Goal: Find specific page/section: Find specific page/section

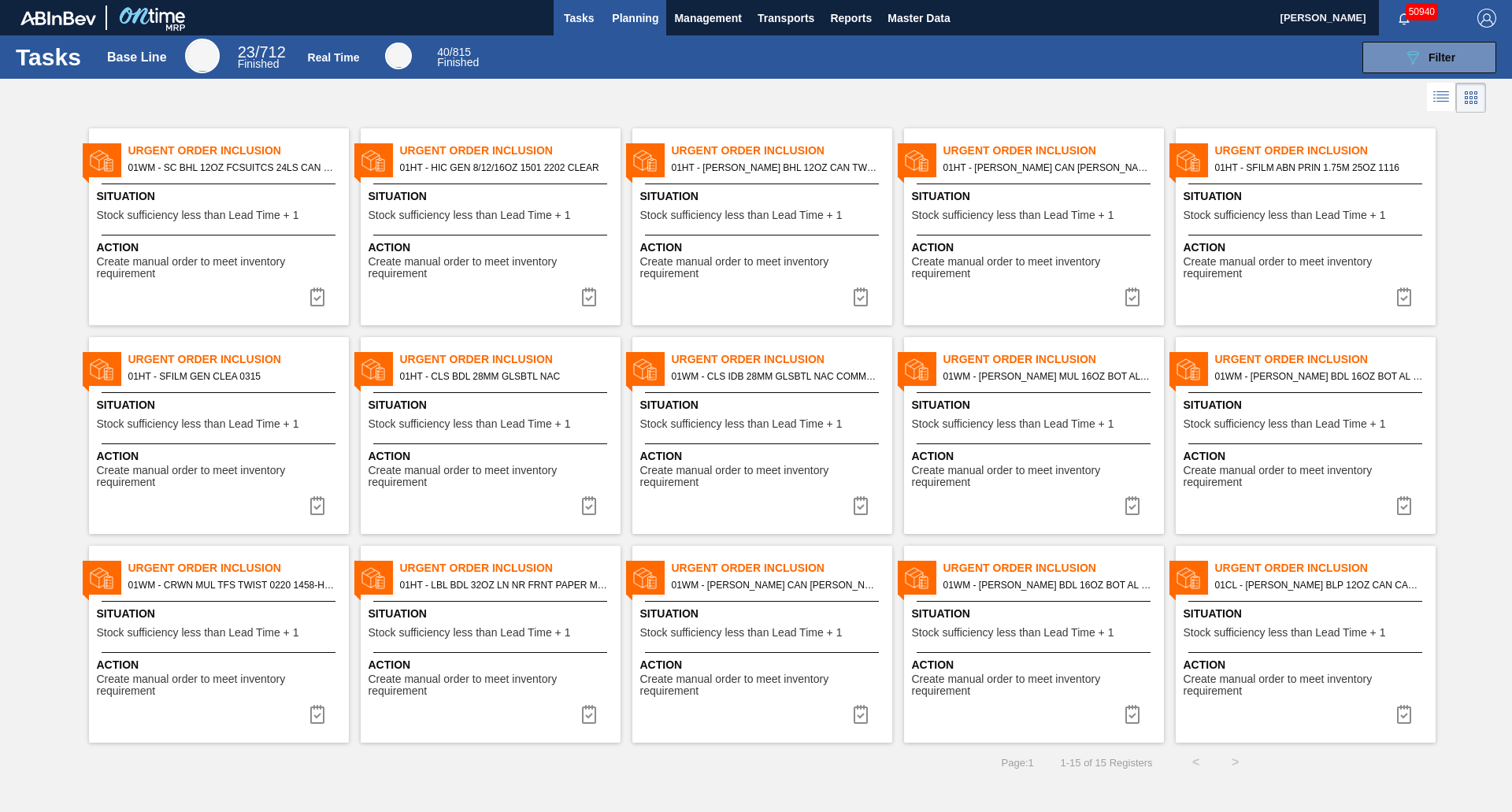
click at [649, 20] on span "Planning" at bounding box center [634, 18] width 46 height 19
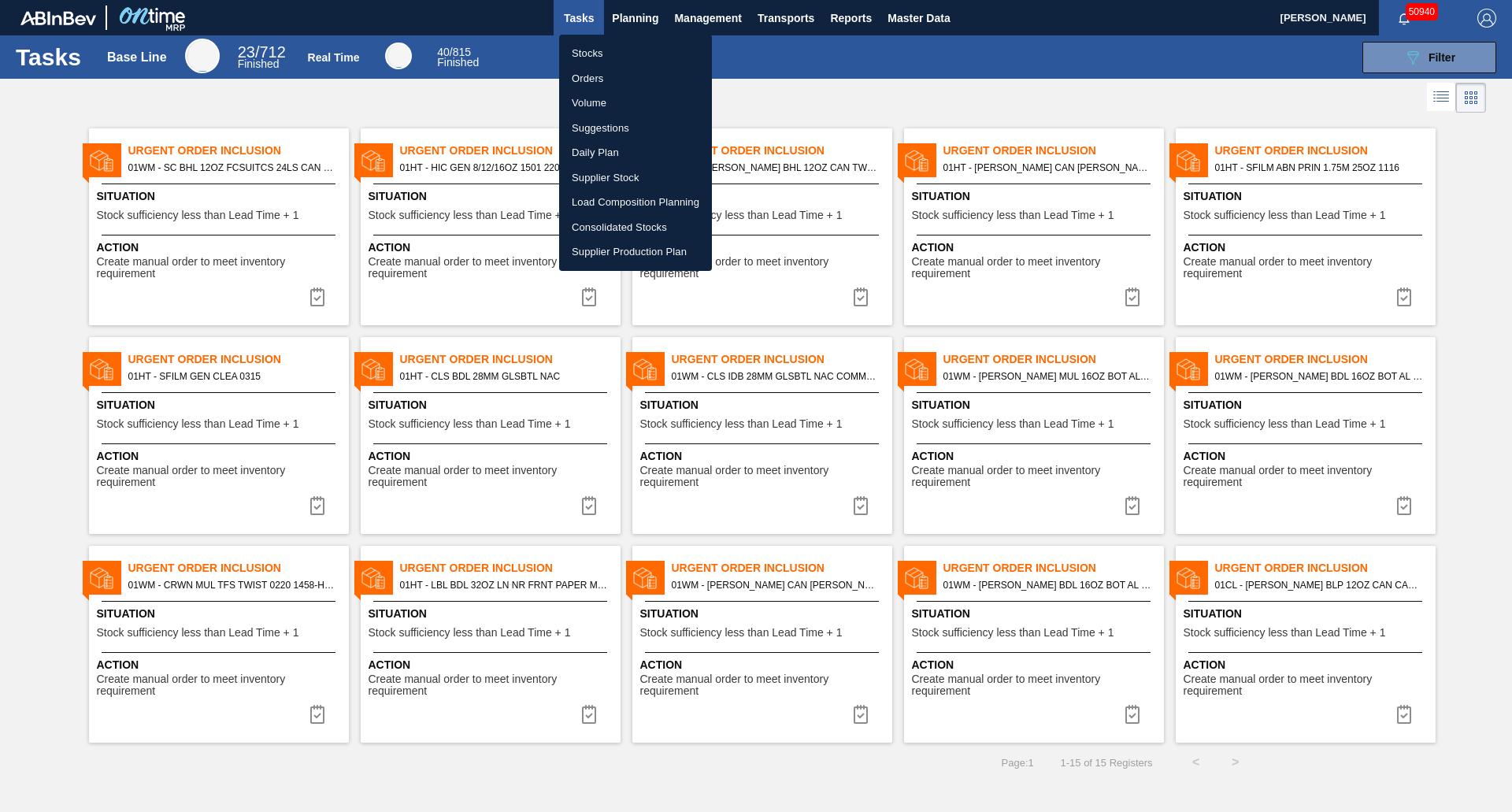
click at [604, 57] on li "Stocks" at bounding box center [635, 54] width 153 height 25
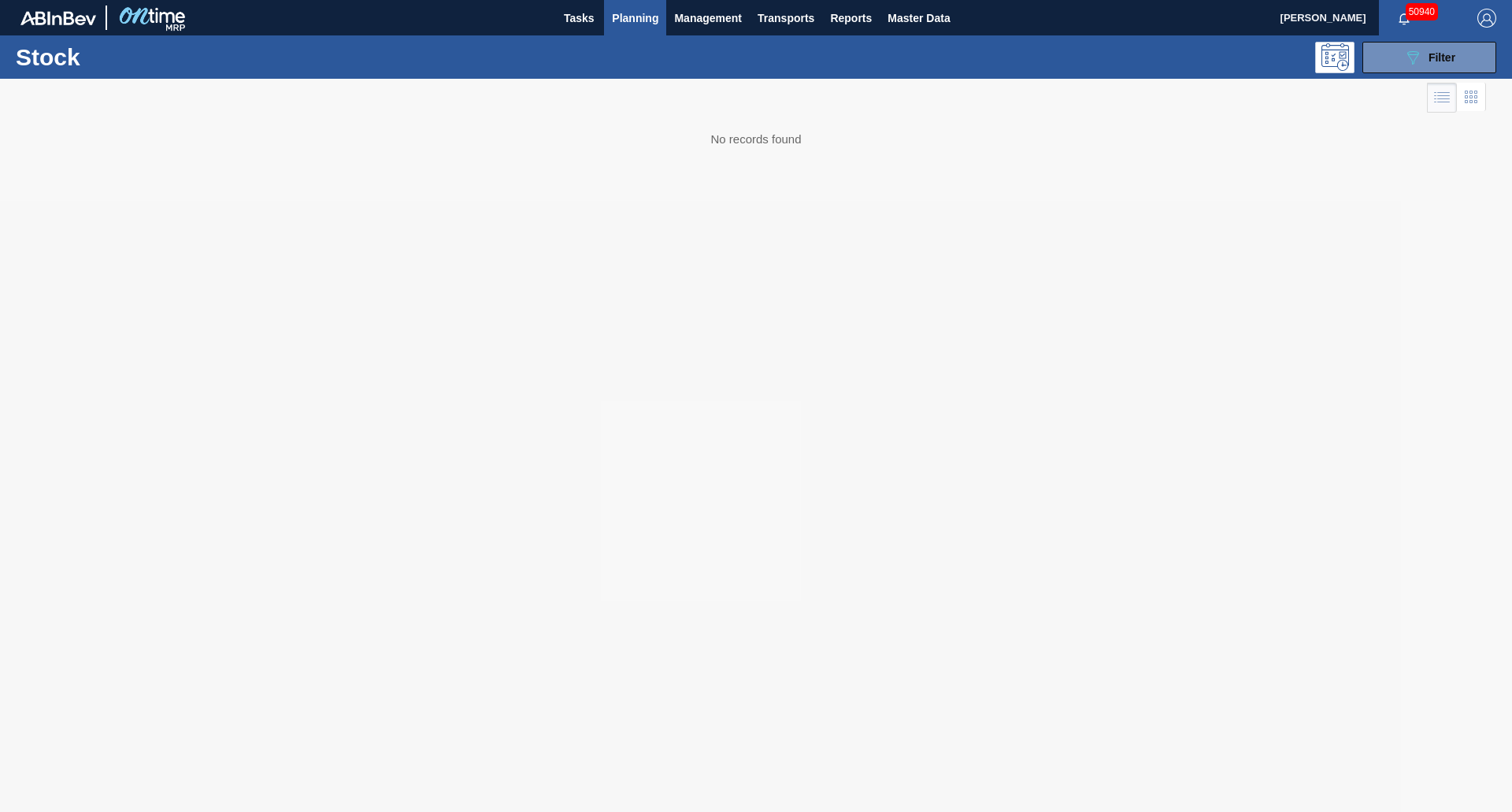
click at [618, 21] on span "Planning" at bounding box center [634, 18] width 46 height 19
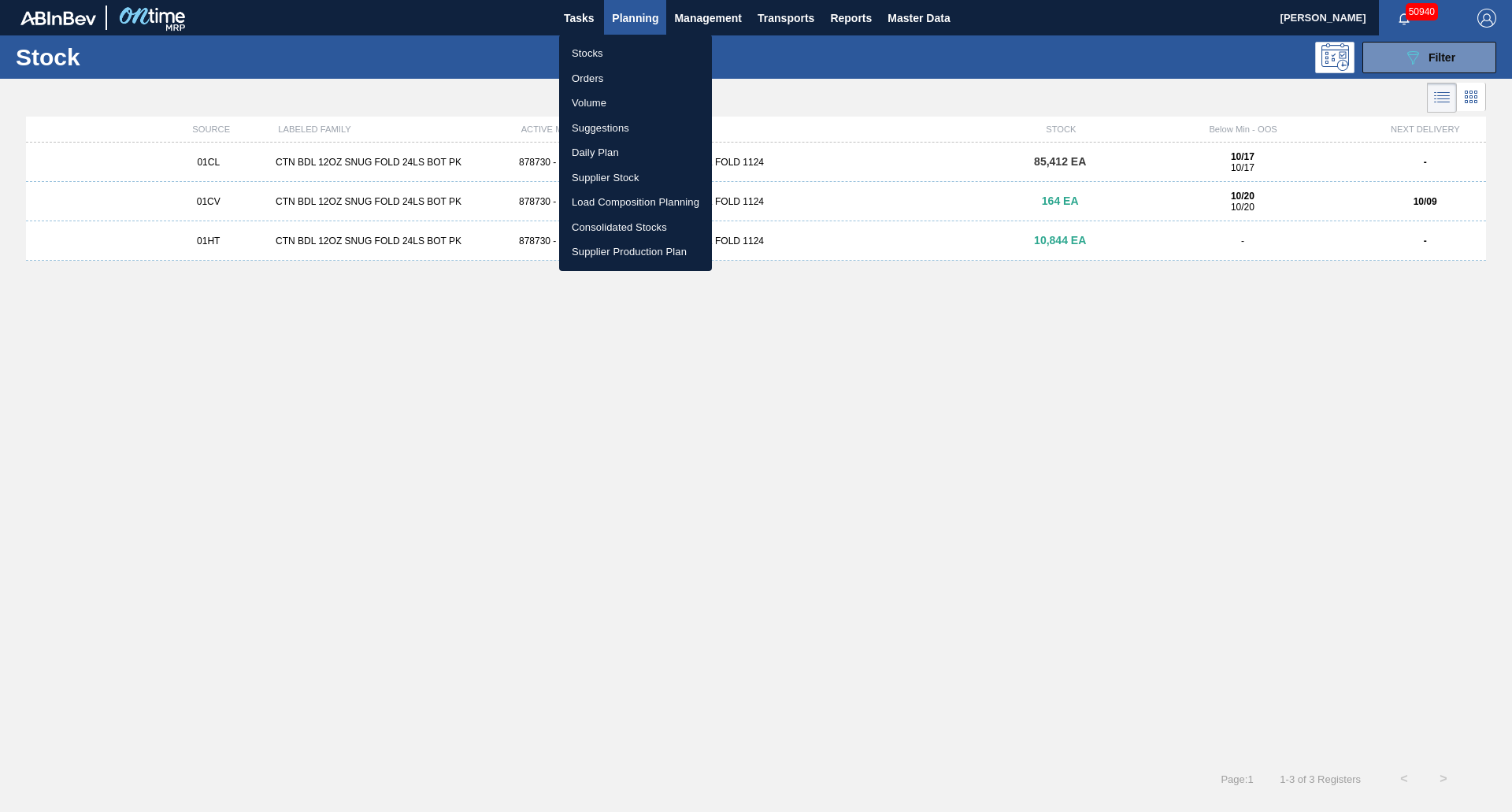
click at [962, 28] on div at bounding box center [756, 406] width 1512 height 812
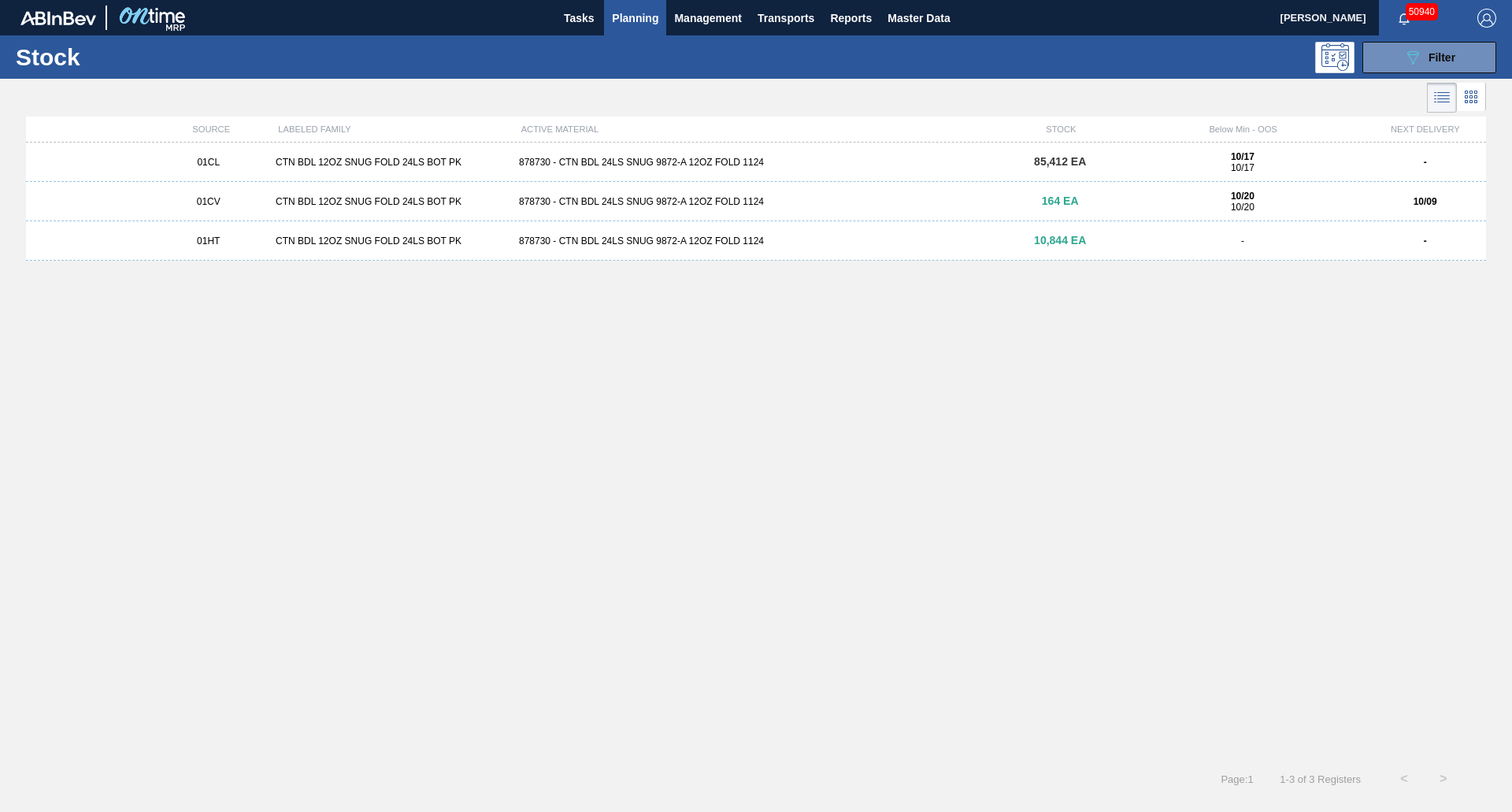
click at [927, 0] on body "Tasks Planning Management Transports Reports Master Data [PERSON_NAME] 50940 Ma…" at bounding box center [756, 0] width 1512 height 0
click at [913, 14] on span "Master Data" at bounding box center [918, 18] width 62 height 19
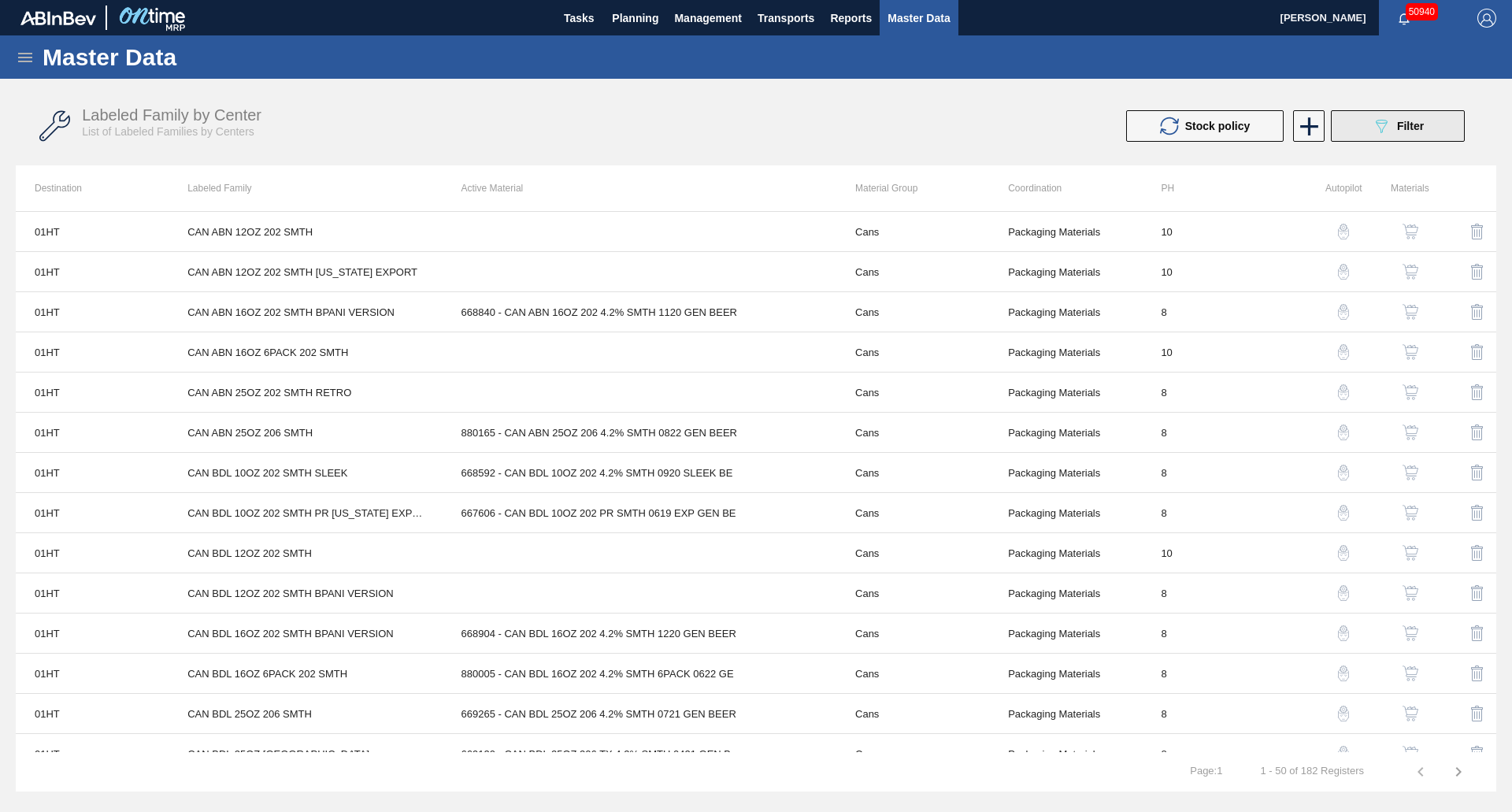
click at [1346, 119] on button "089F7B8B-B2A5-4AFE-B5C0-19BA573D28AC Filter" at bounding box center [1397, 126] width 133 height 32
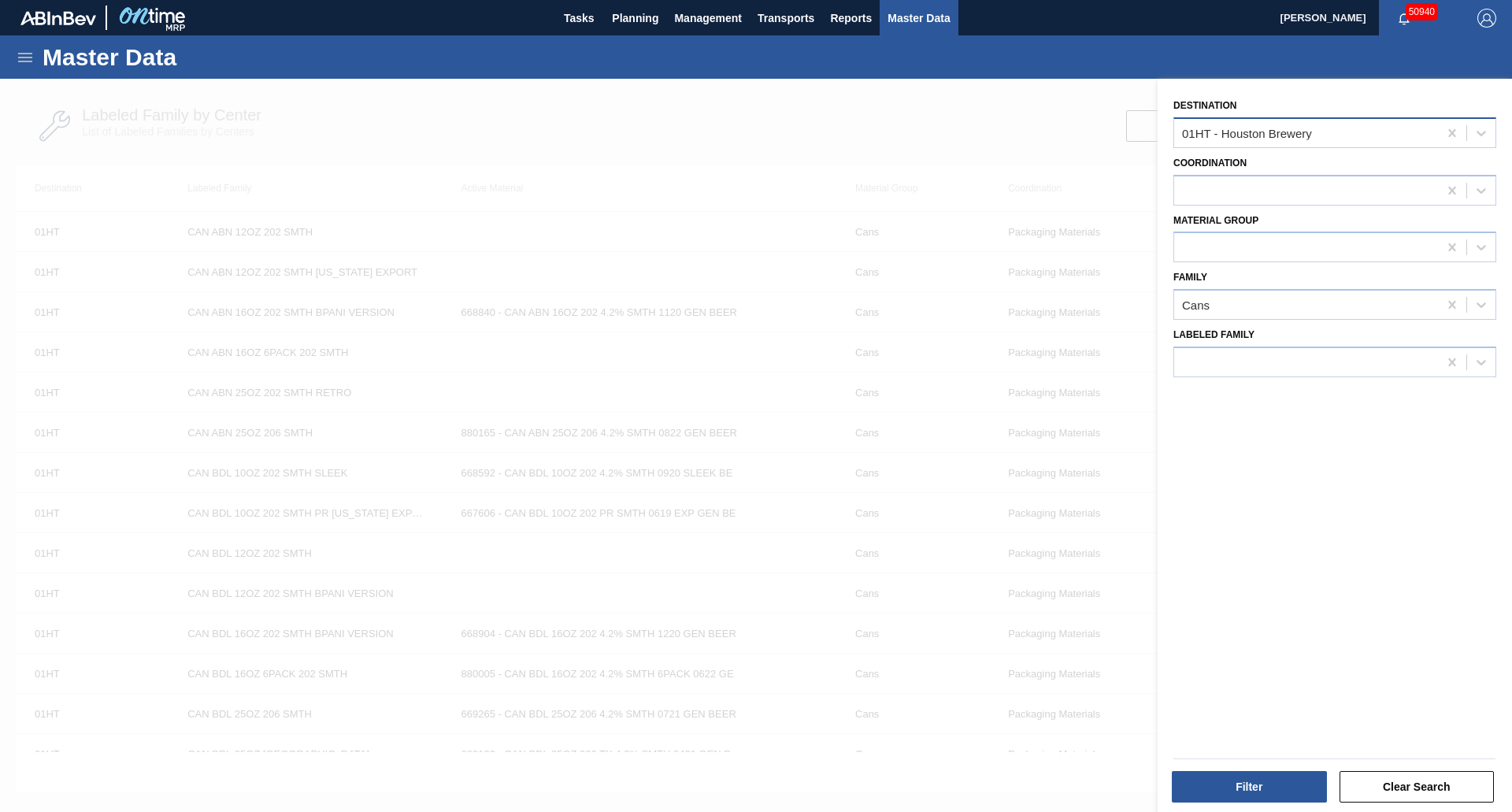
click at [1262, 119] on div "01HT - Houston Brewery" at bounding box center [1334, 133] width 323 height 31
click at [1264, 133] on div "01HT - Houston Brewery" at bounding box center [1247, 133] width 130 height 13
click at [1455, 135] on icon at bounding box center [1452, 133] width 16 height 16
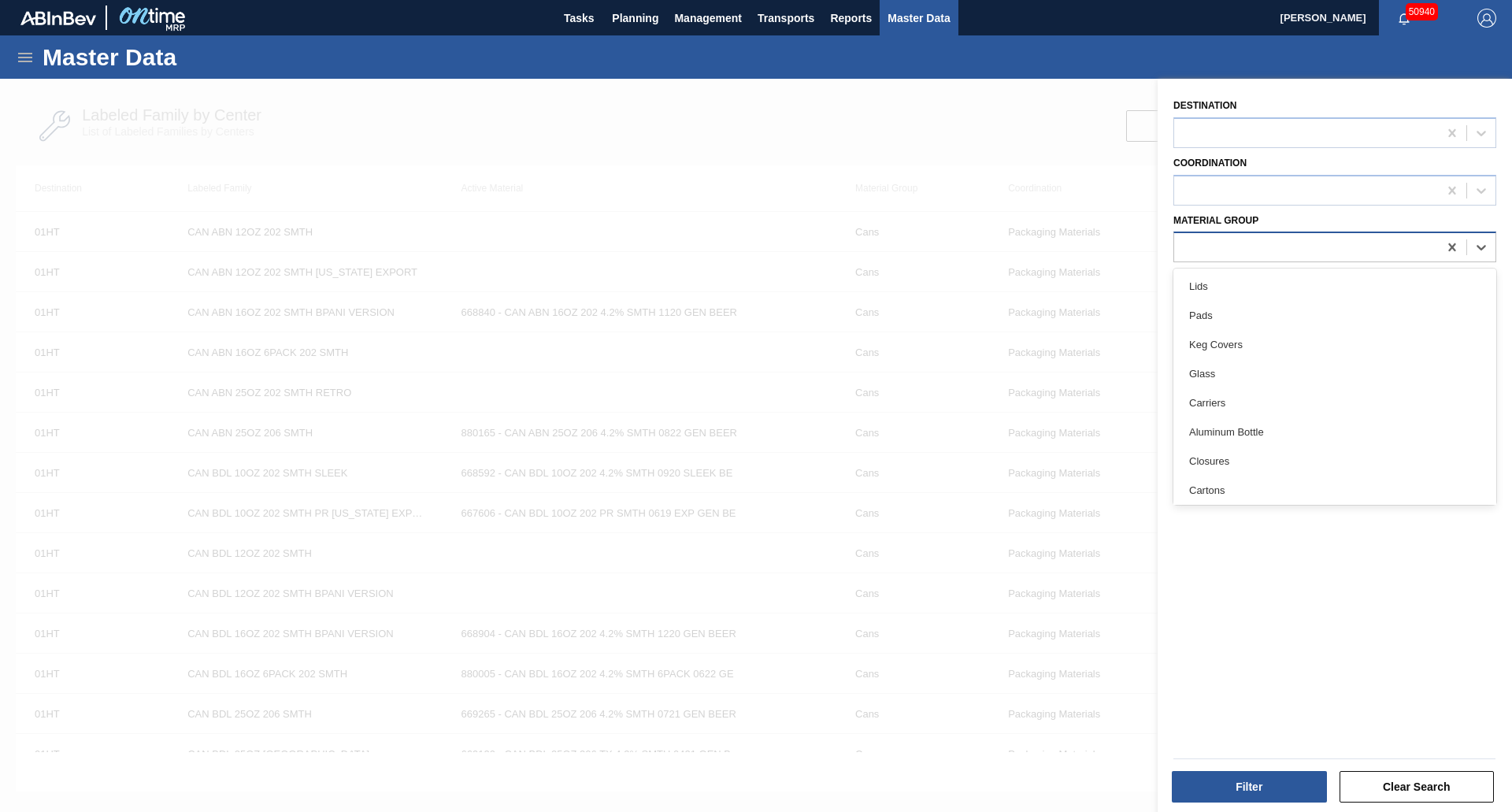
click at [1294, 259] on div at bounding box center [1334, 246] width 323 height 31
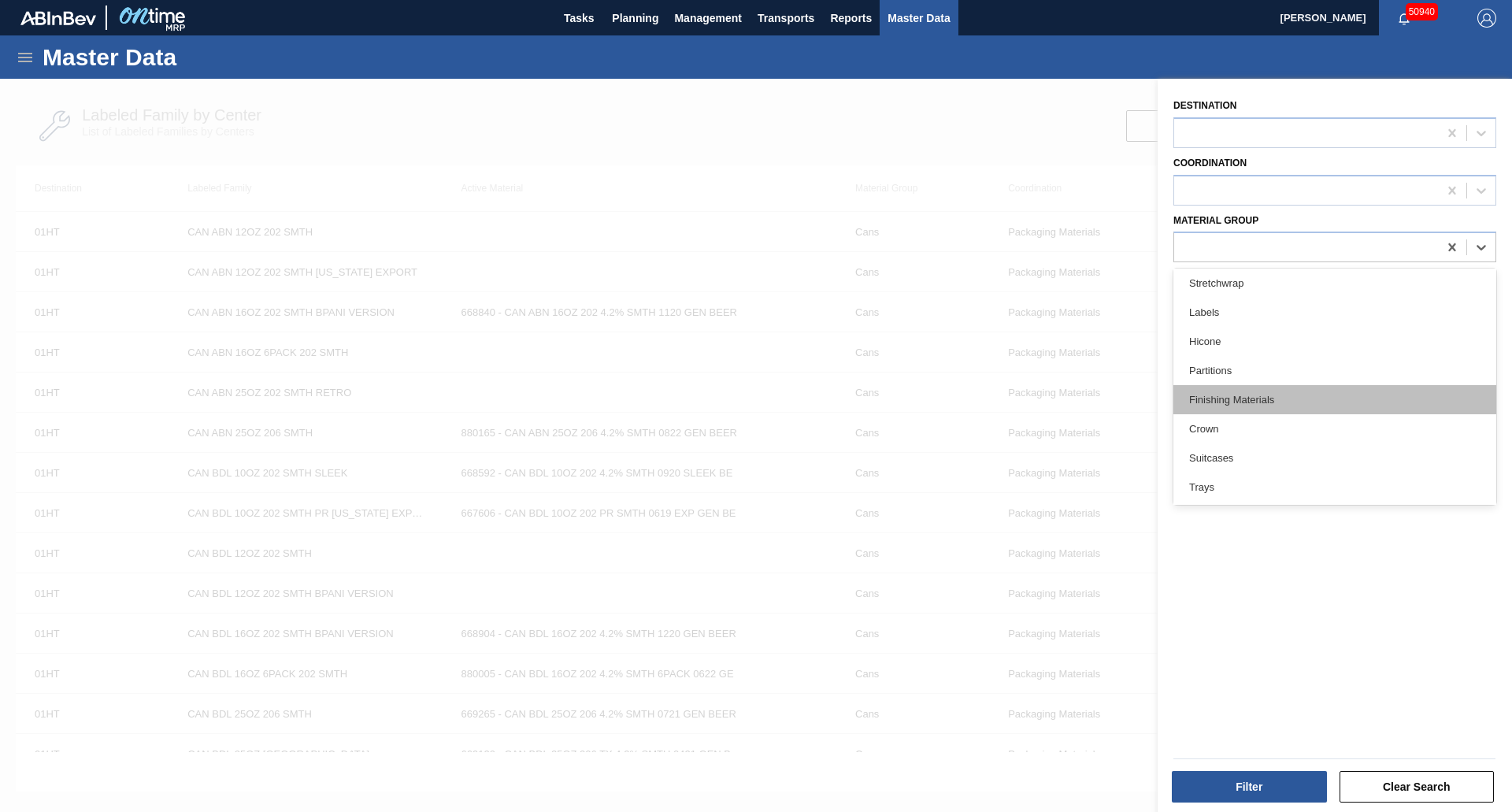
scroll to position [323, 0]
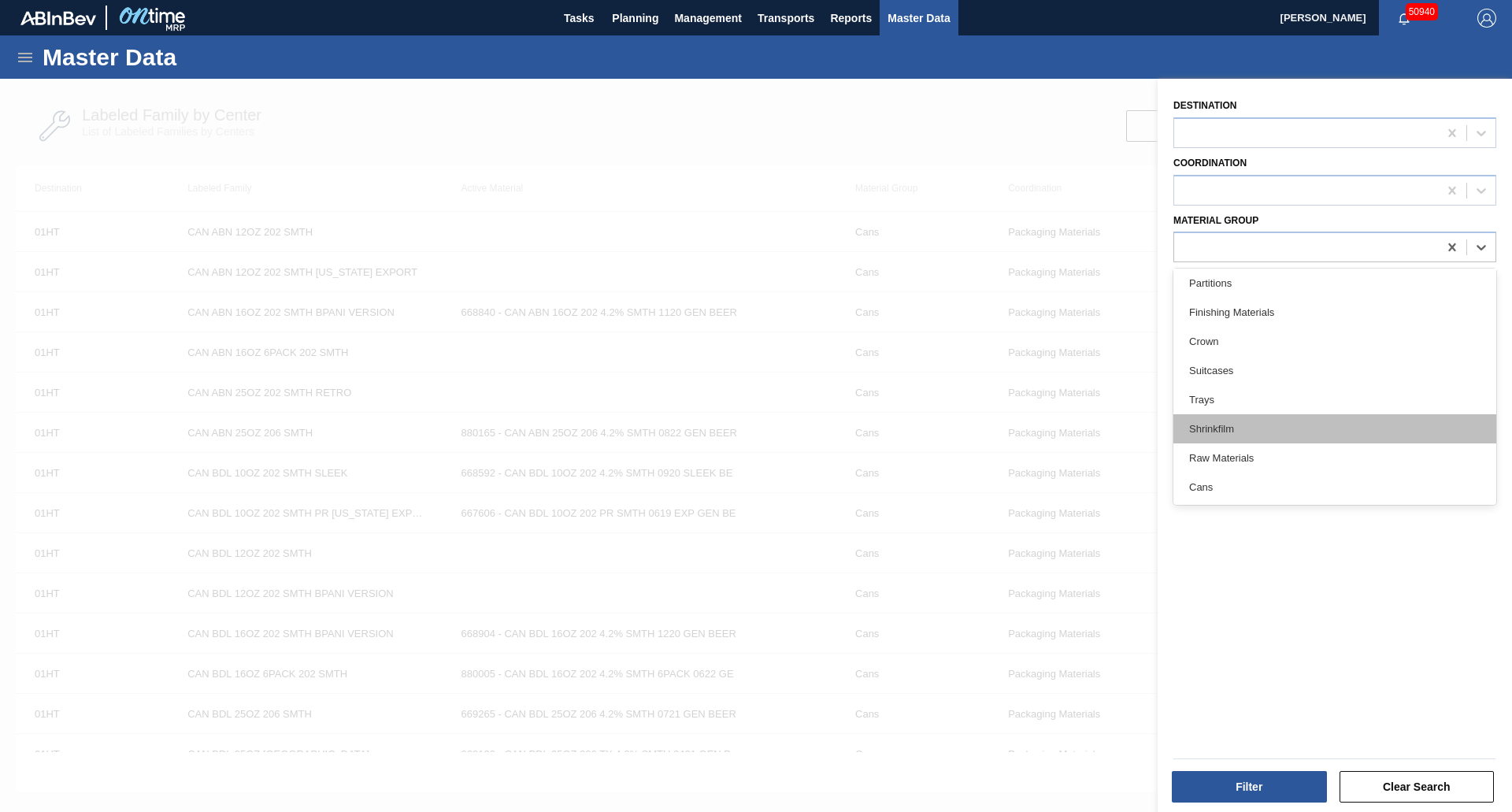
click at [1245, 436] on div "Shrinkfilm" at bounding box center [1334, 429] width 323 height 29
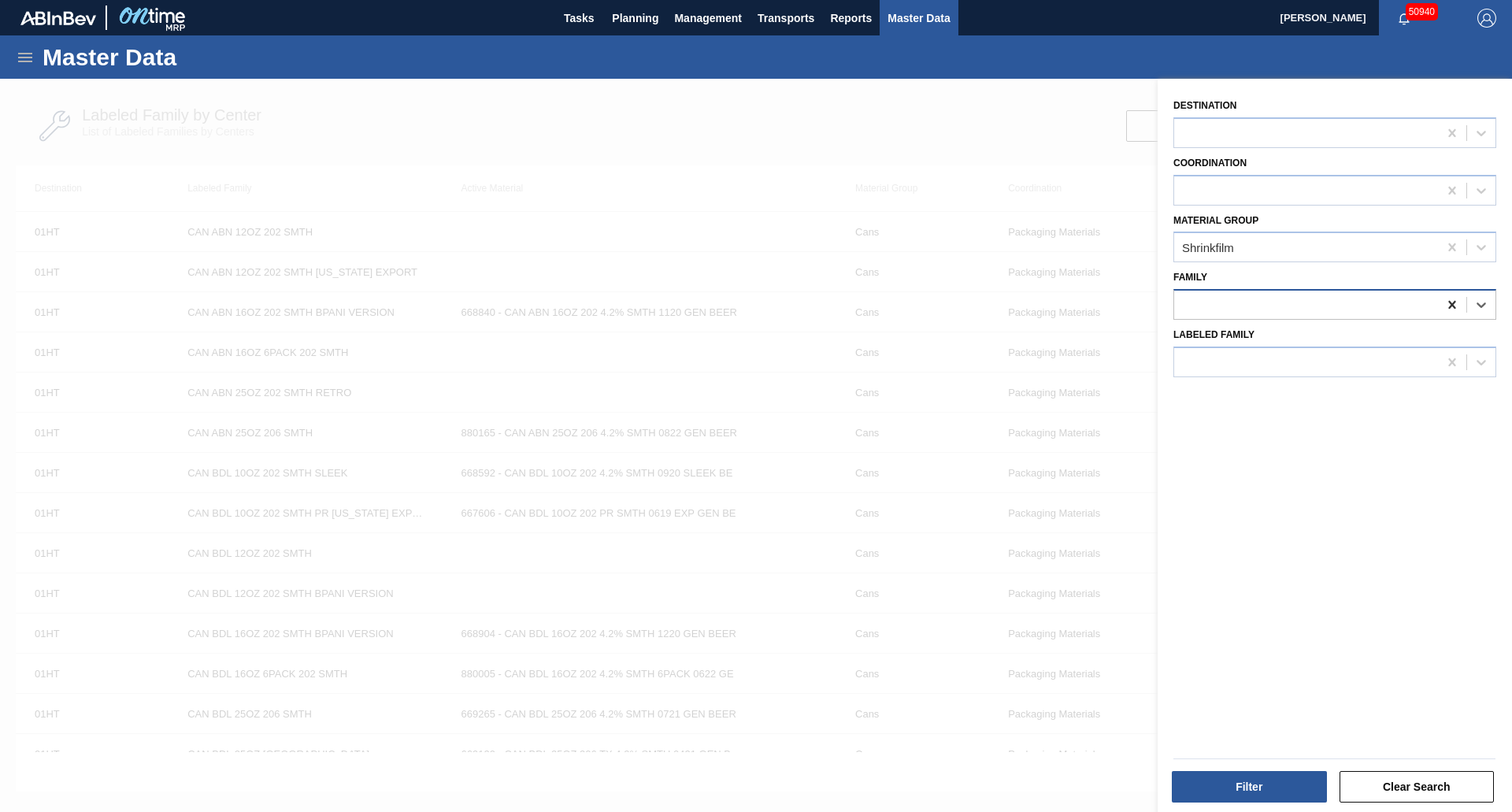
click at [1445, 307] on icon at bounding box center [1452, 304] width 16 height 16
click at [1239, 777] on button "Filter" at bounding box center [1249, 787] width 155 height 32
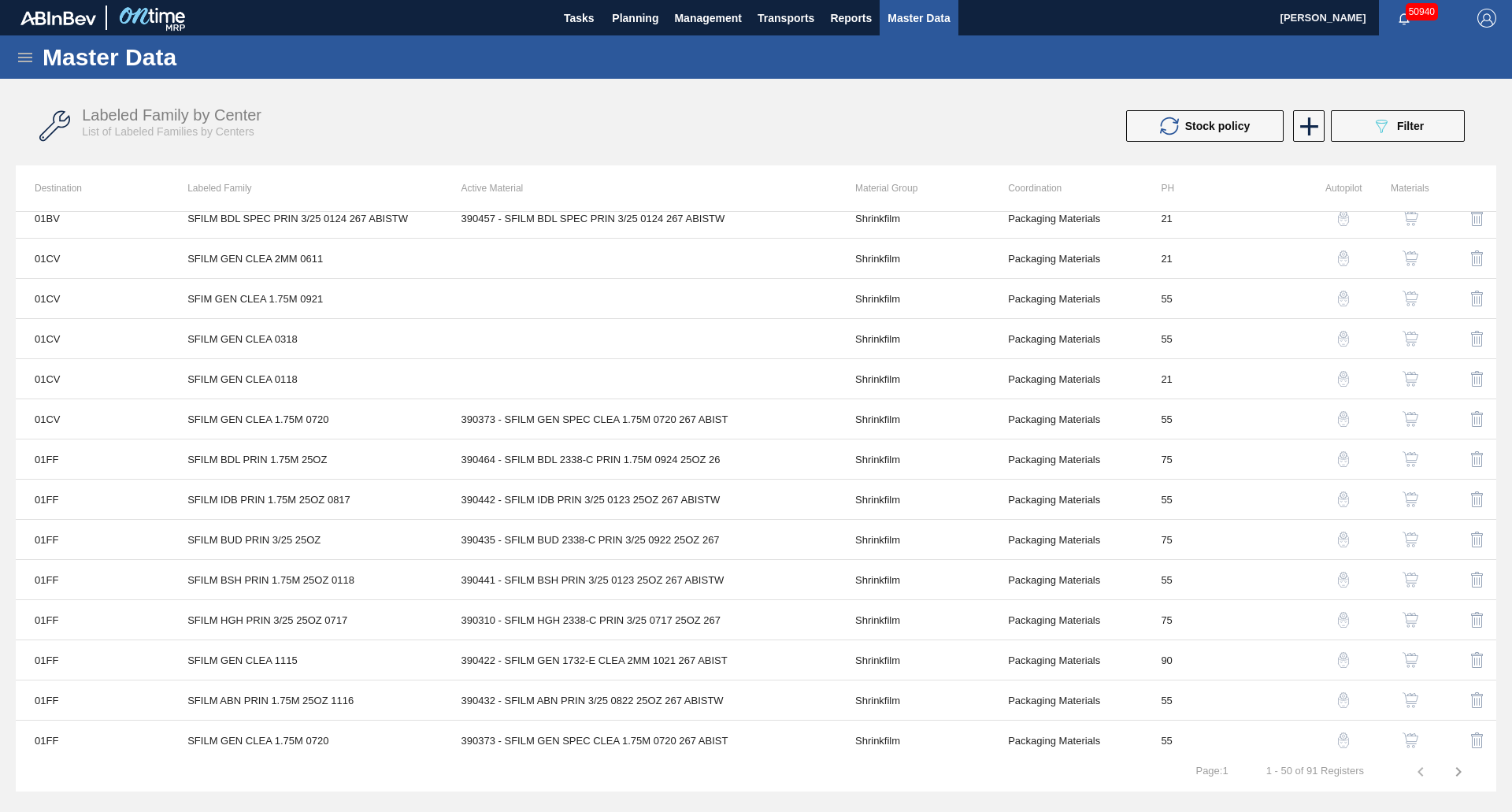
scroll to position [709, 0]
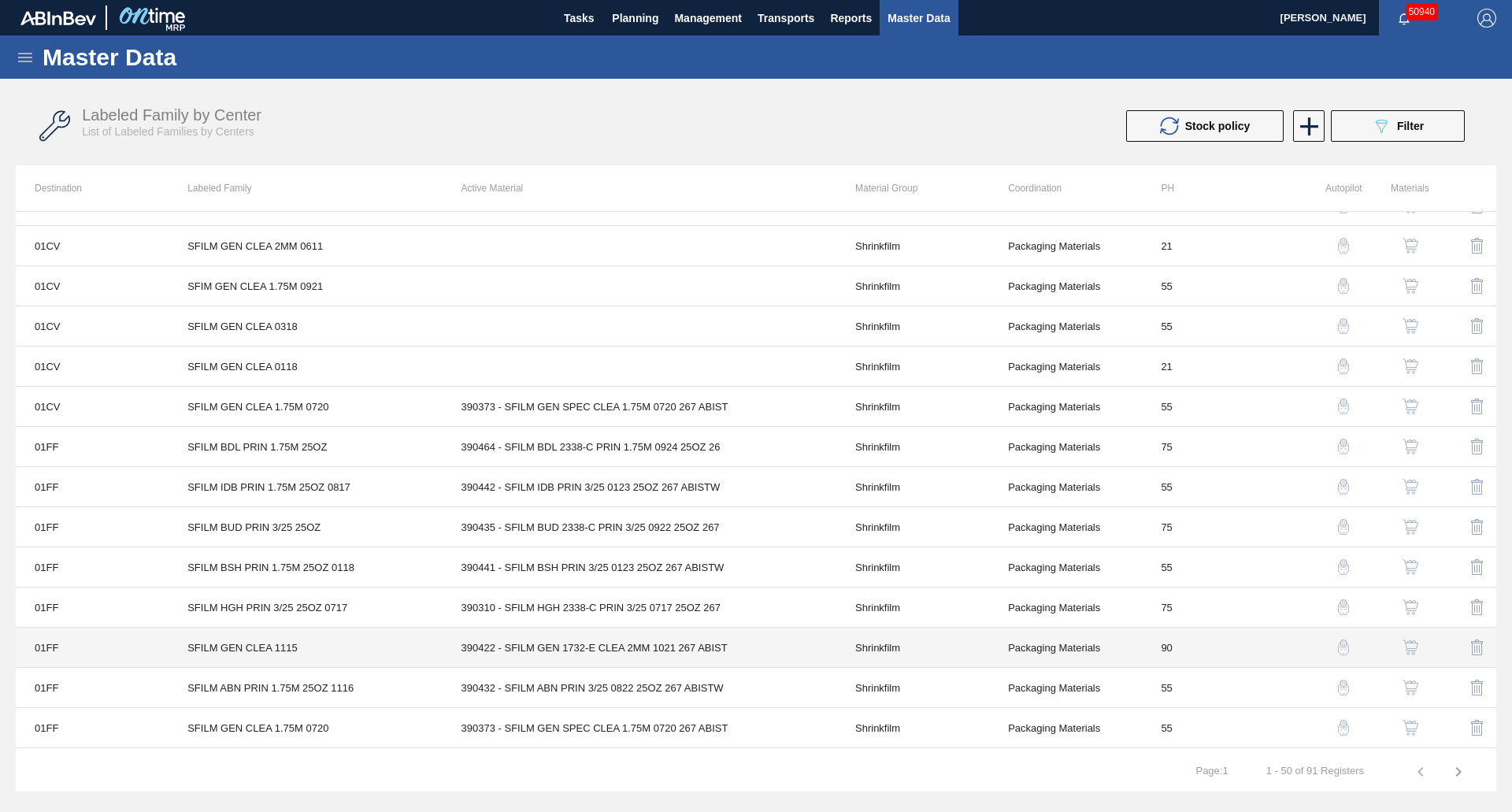
click at [604, 646] on td "390422 - SFILM GEN 1732-E CLEA 2MM 1021 267 ABIST" at bounding box center [639, 648] width 394 height 40
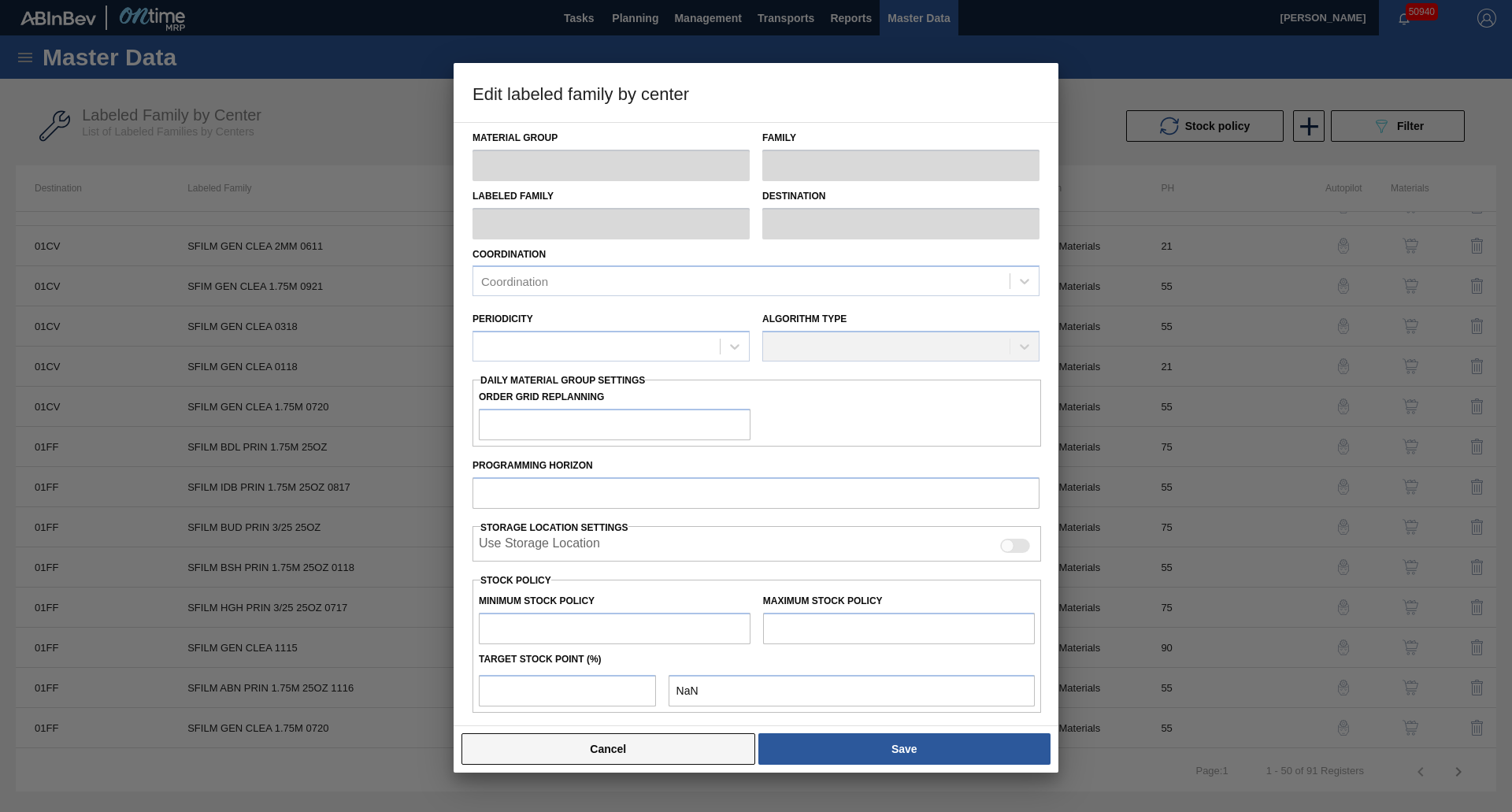
type input "Shrinkfilm"
type input "SFILM GEN CLEA 1115"
type input "01FF - Fairfield Brewery"
type input "90"
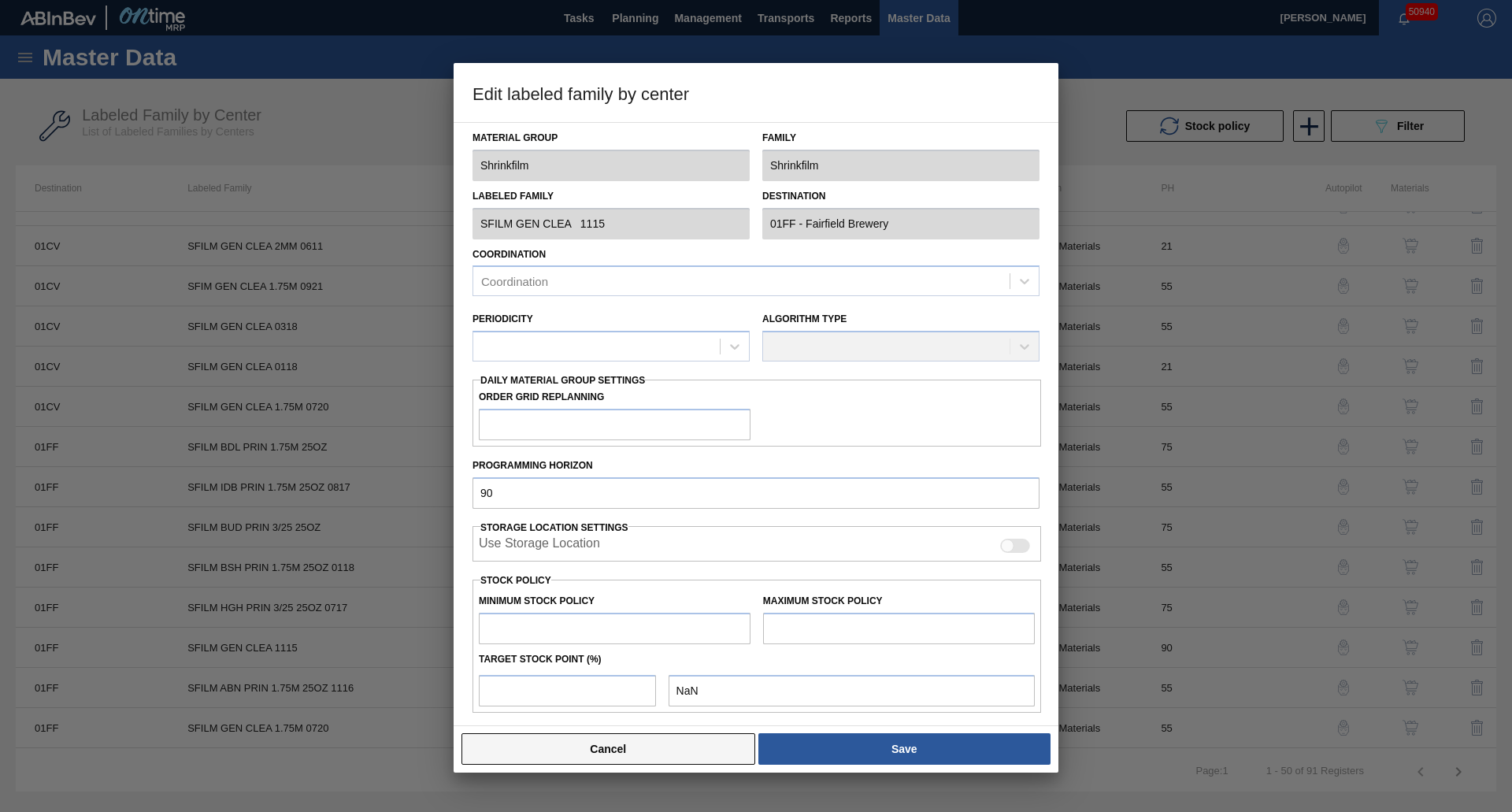
type input "30,614"
type input "1,200,000"
type input "12"
type input "170,940"
checkbox input "true"
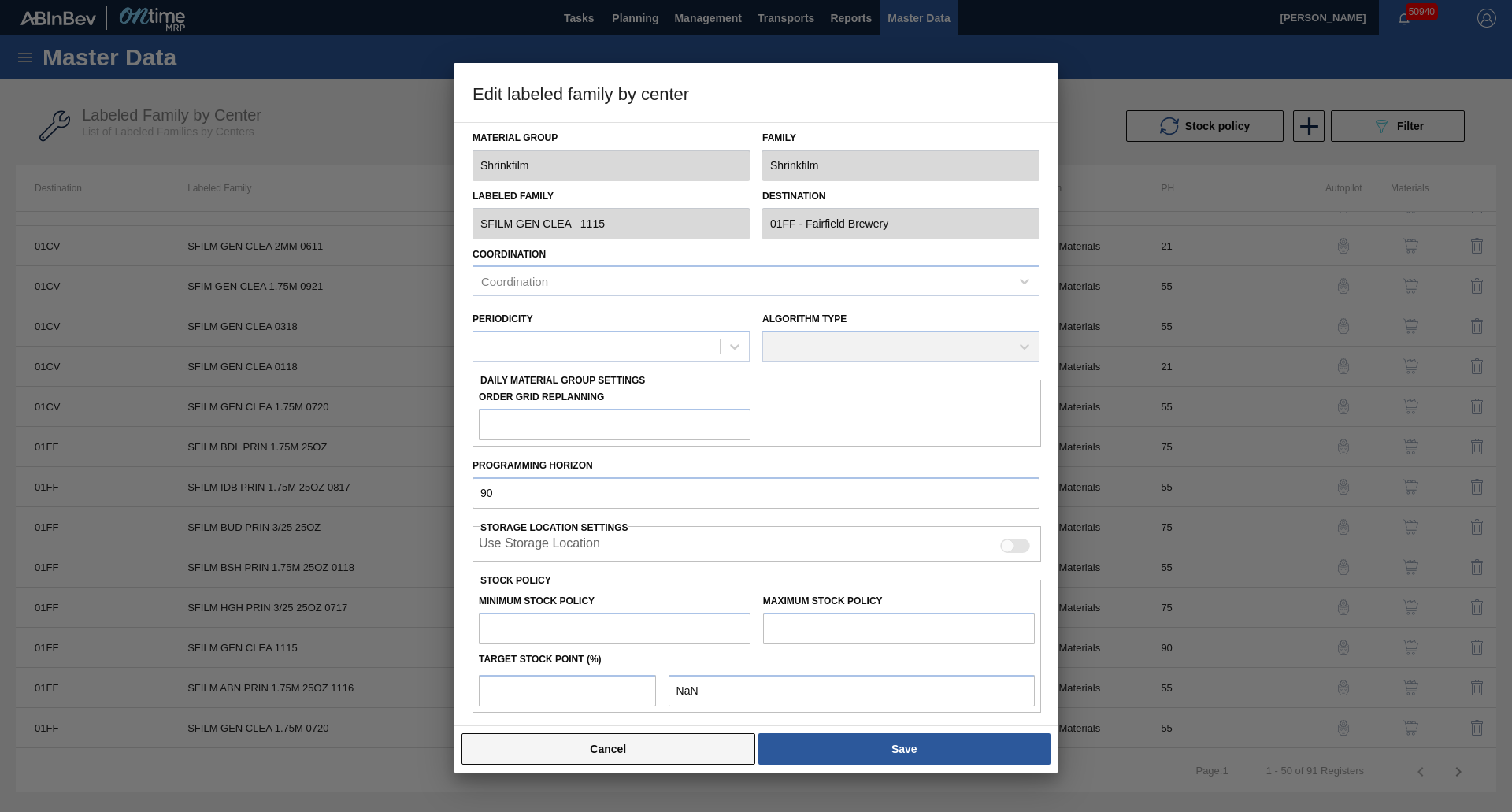
checkbox input "true"
click at [577, 748] on button "Cancel" at bounding box center [608, 749] width 294 height 32
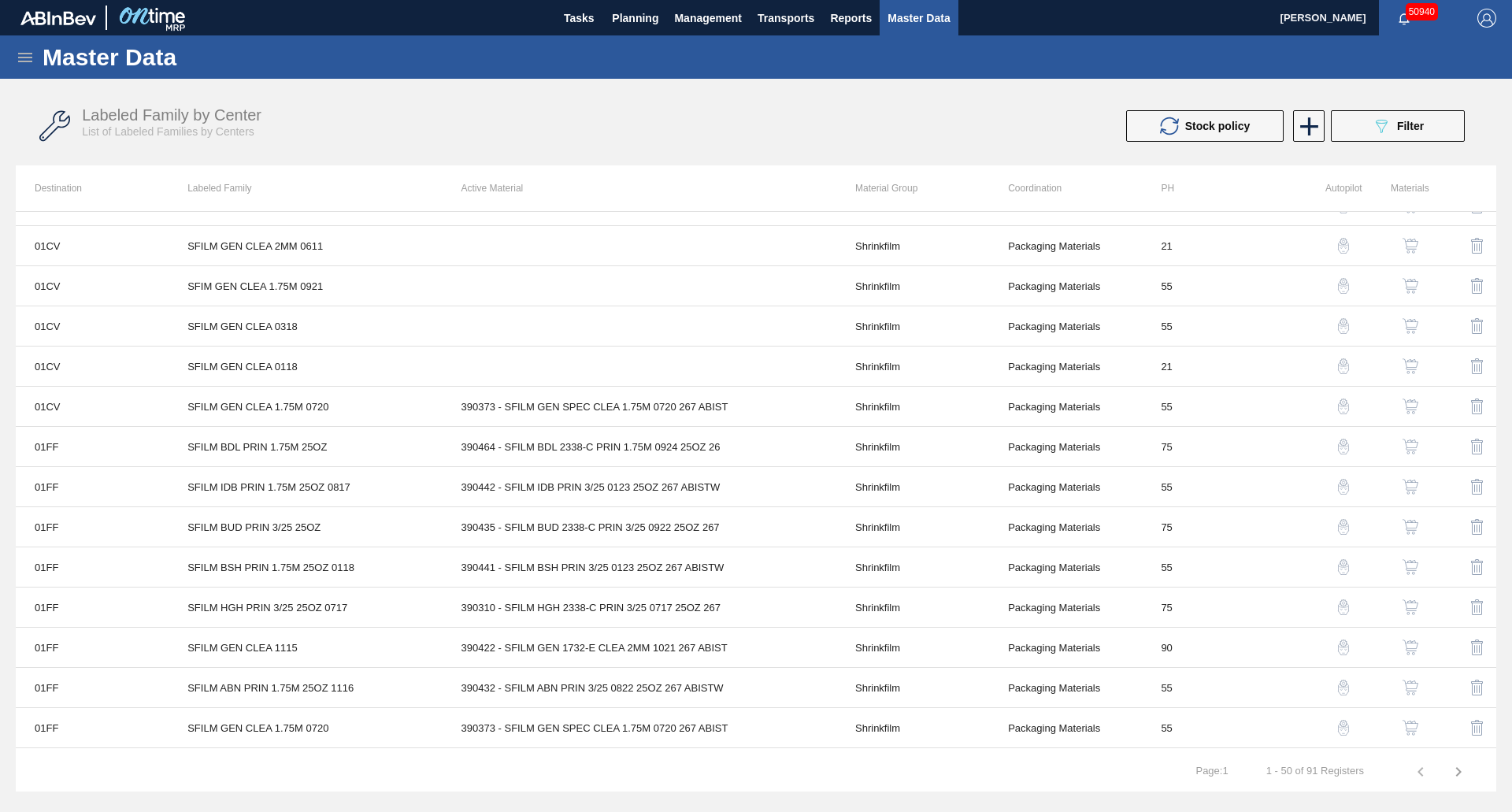
click at [1411, 649] on img "button" at bounding box center [1410, 647] width 16 height 16
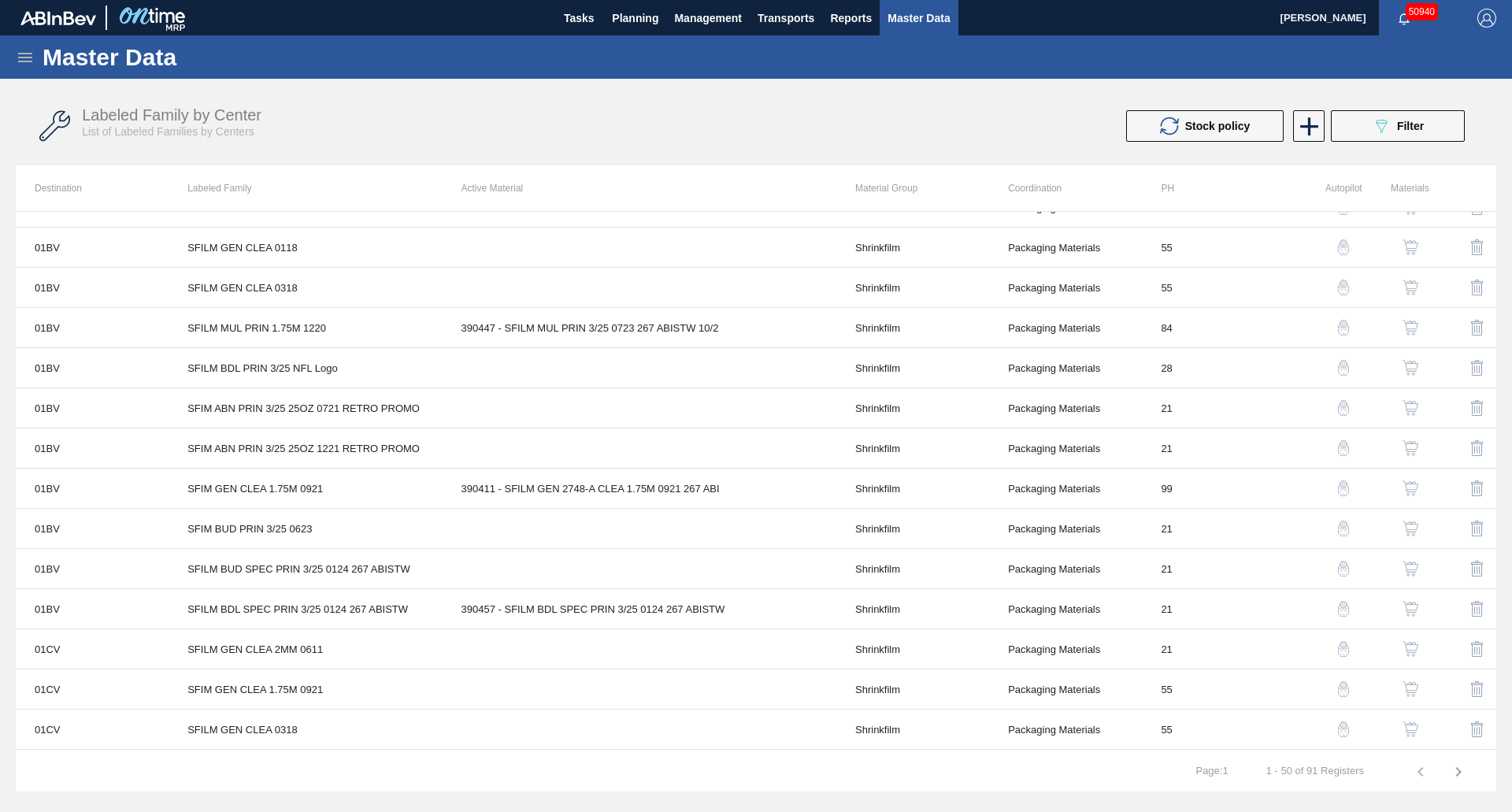
scroll to position [630, 0]
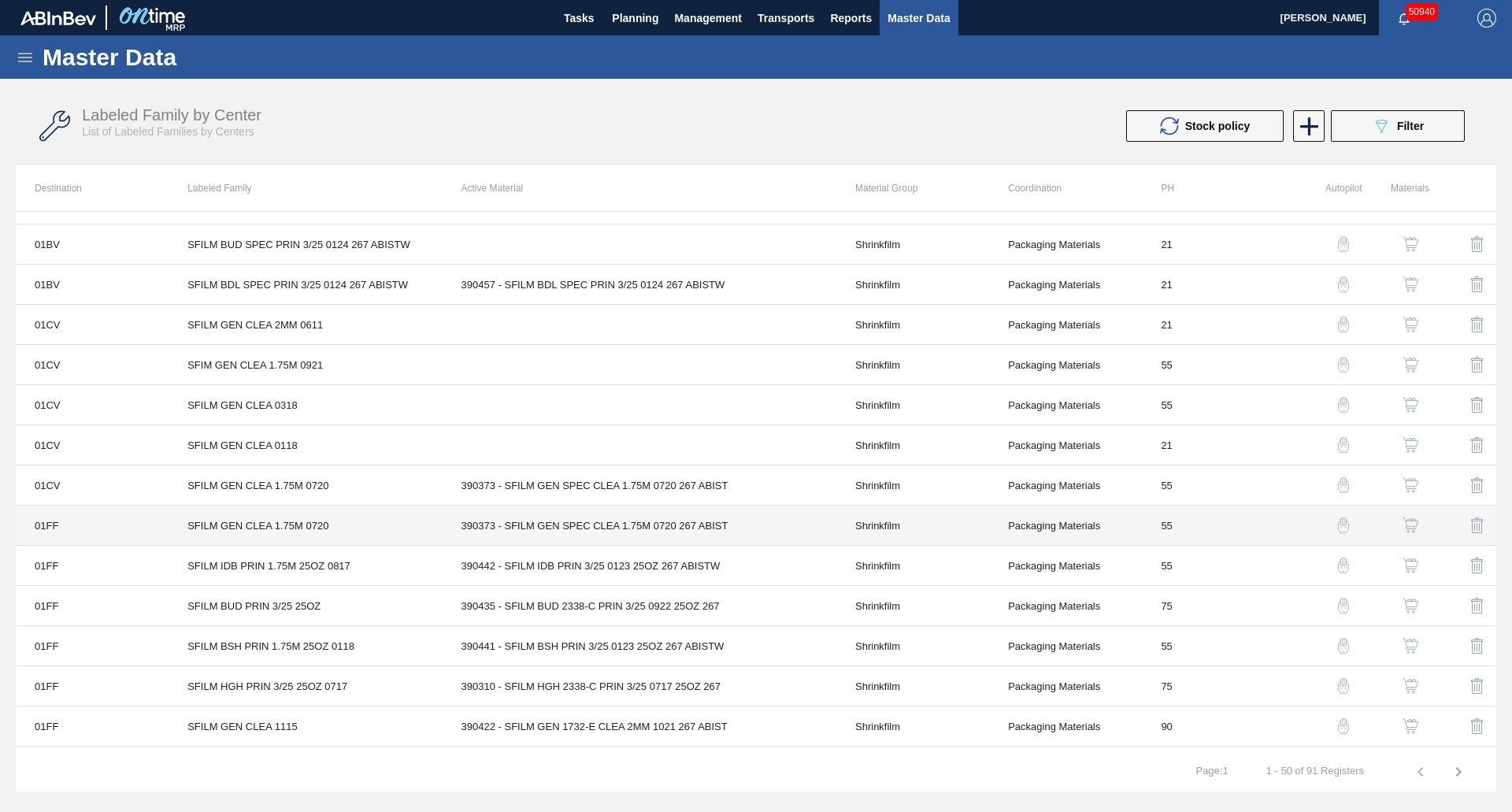
click at [546, 527] on td "390373 - SFILM GEN SPEC CLEA 1.75M 0720 267 ABIST" at bounding box center [639, 525] width 394 height 40
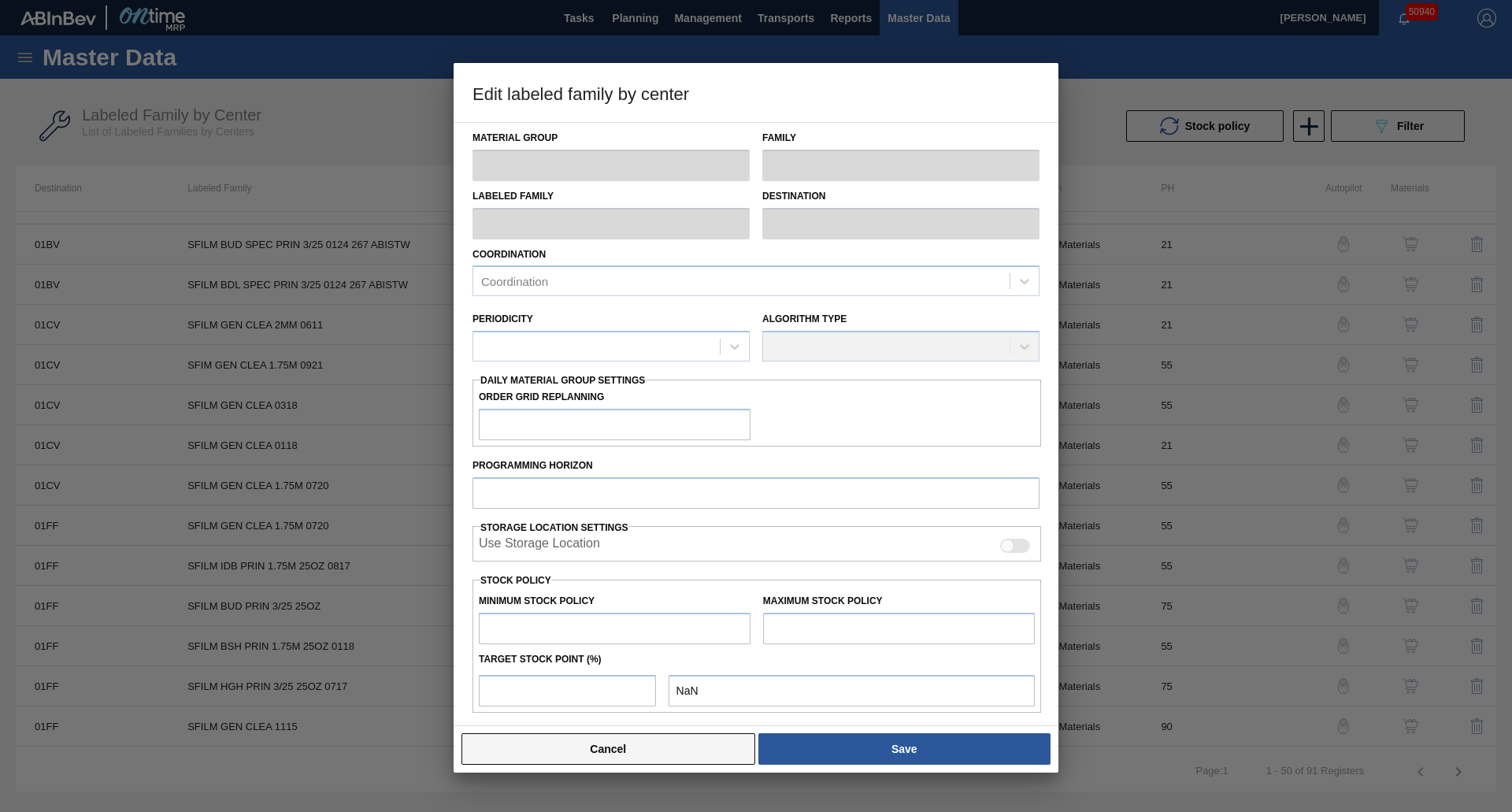
click at [673, 763] on button "Cancel" at bounding box center [608, 749] width 294 height 32
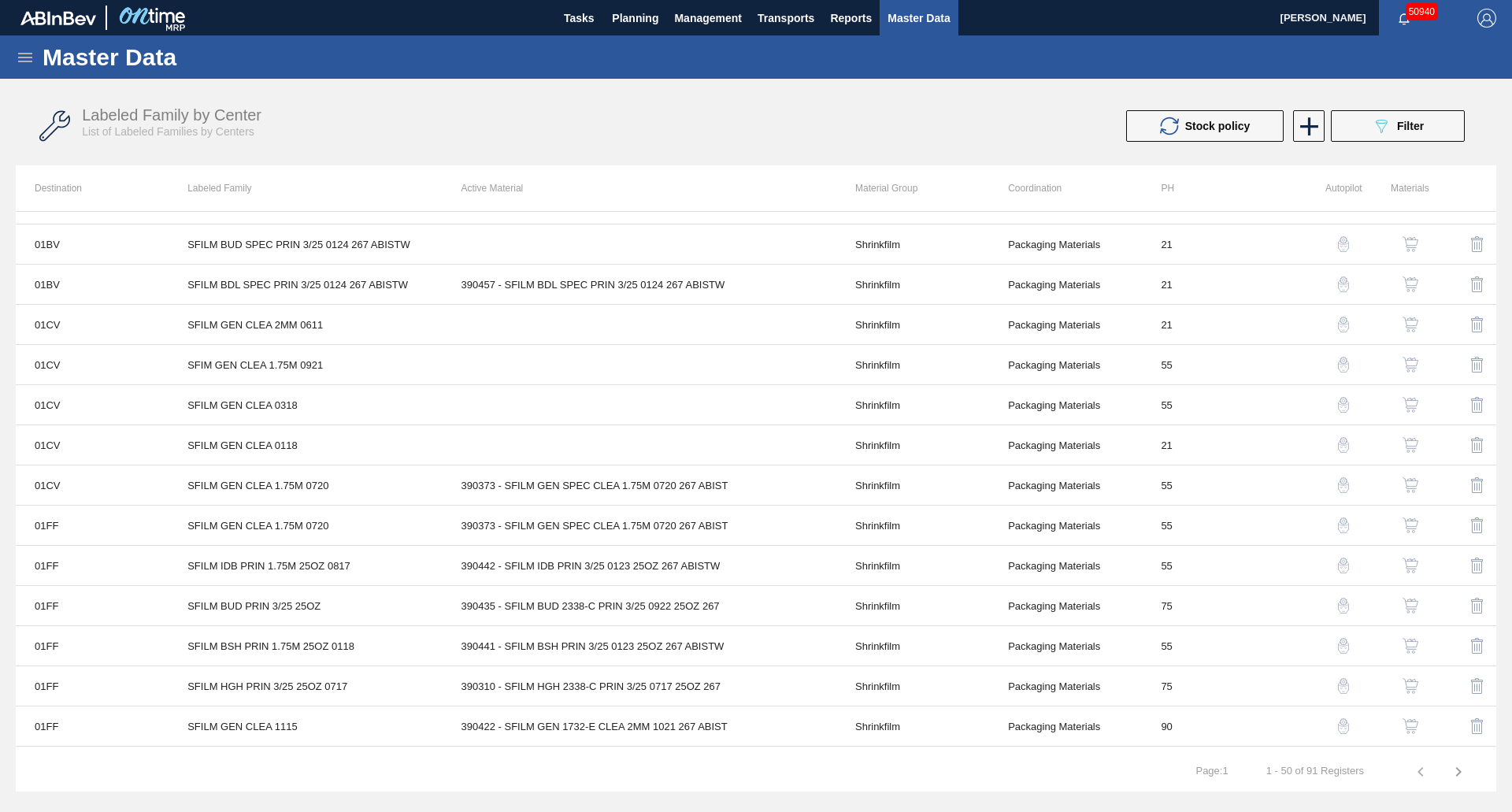
click at [1415, 517] on button "button" at bounding box center [1410, 525] width 38 height 38
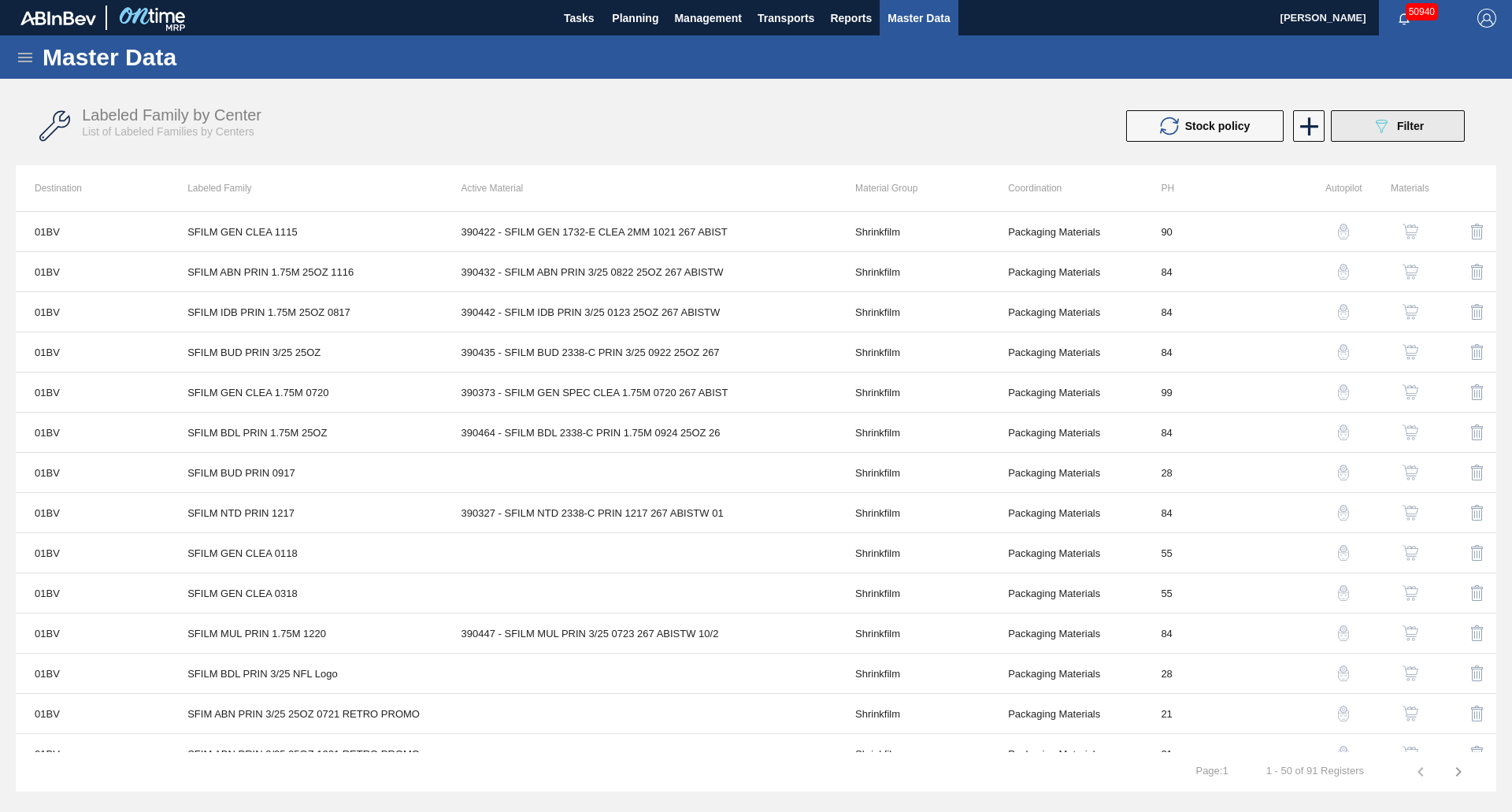
click at [1420, 136] on button "089F7B8B-B2A5-4AFE-B5C0-19BA573D28AC Filter" at bounding box center [1397, 126] width 133 height 32
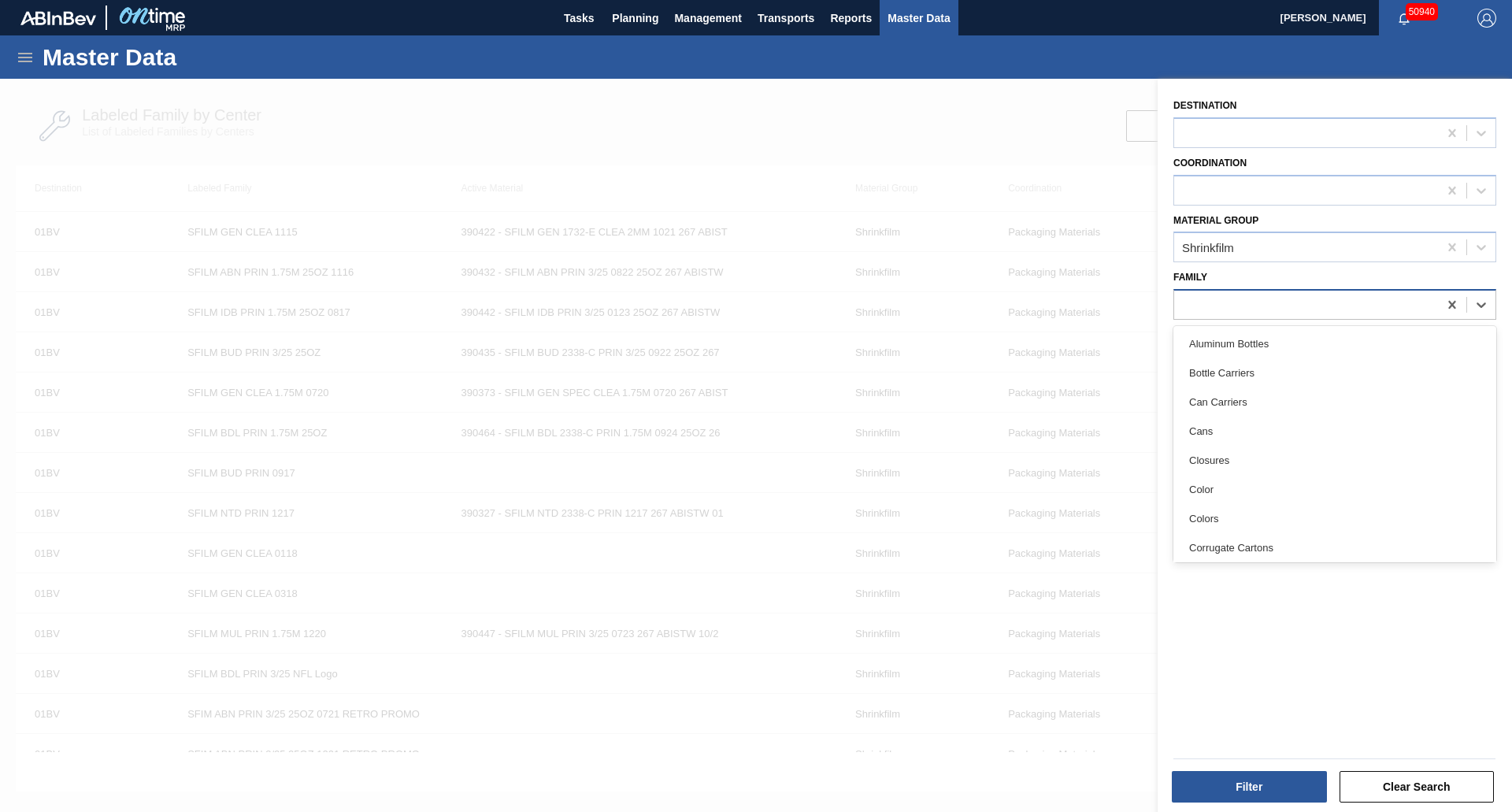
click at [1221, 313] on div at bounding box center [1305, 305] width 264 height 23
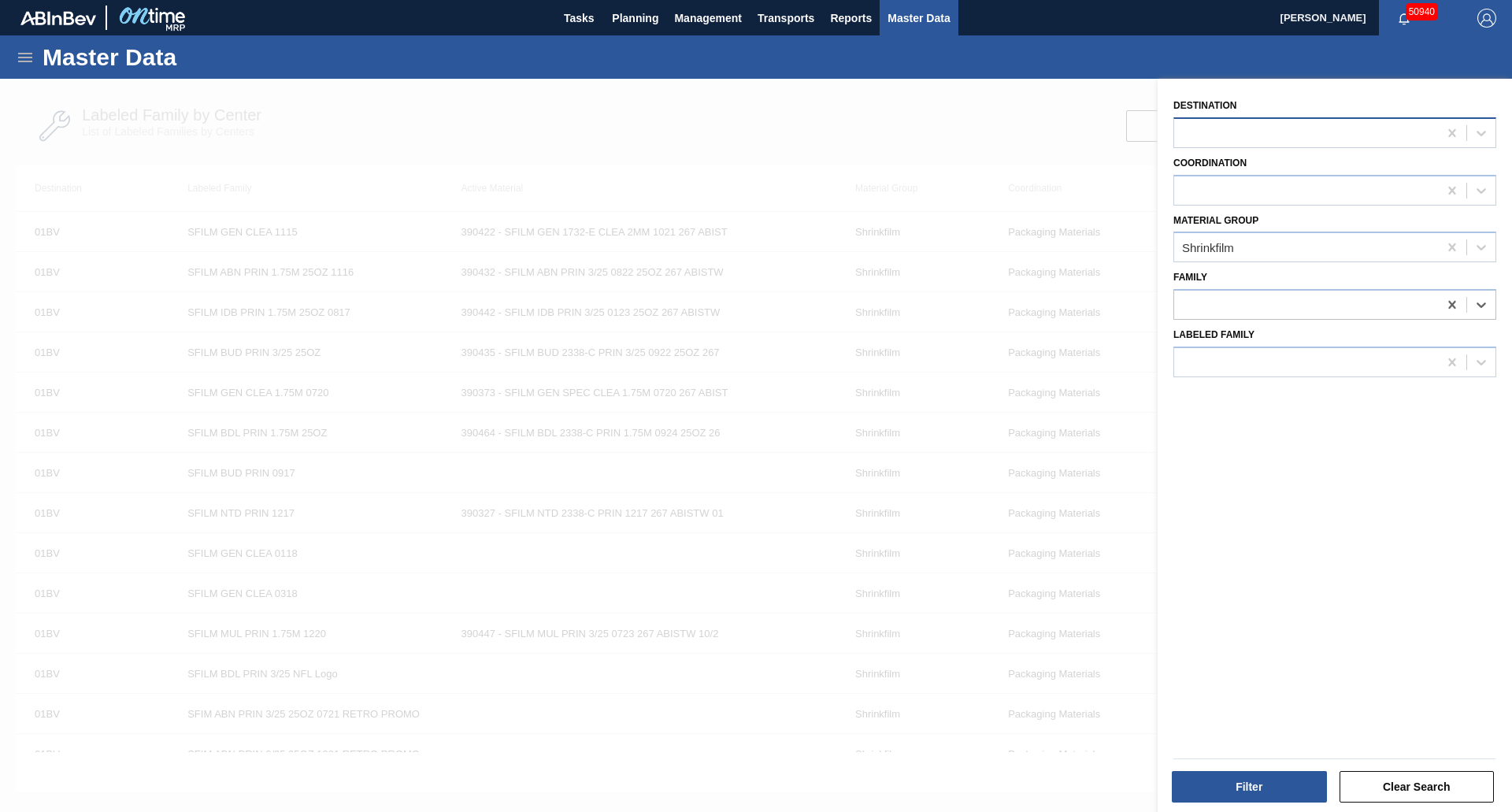
click at [1226, 138] on div at bounding box center [1305, 133] width 264 height 23
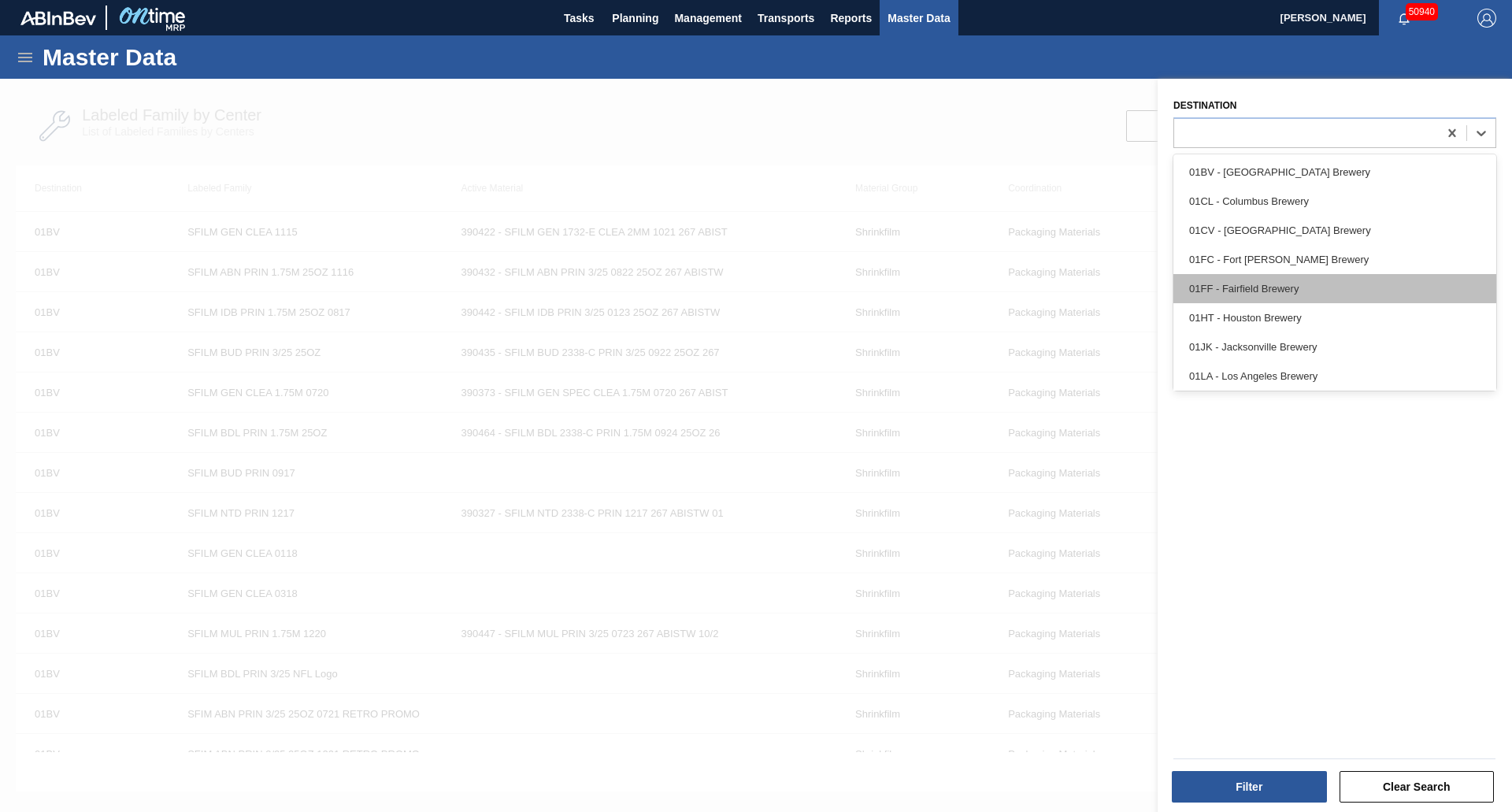
drag, startPoint x: 1210, startPoint y: 270, endPoint x: 1213, endPoint y: 279, distance: 9.5
click at [1213, 279] on div "01BV - [GEOGRAPHIC_DATA] Brewery 01CL - [GEOGRAPHIC_DATA] 01CV - [GEOGRAPHIC_DA…" at bounding box center [1334, 272] width 323 height 236
click at [1213, 279] on div "01FF - Fairfield Brewery" at bounding box center [1334, 289] width 323 height 29
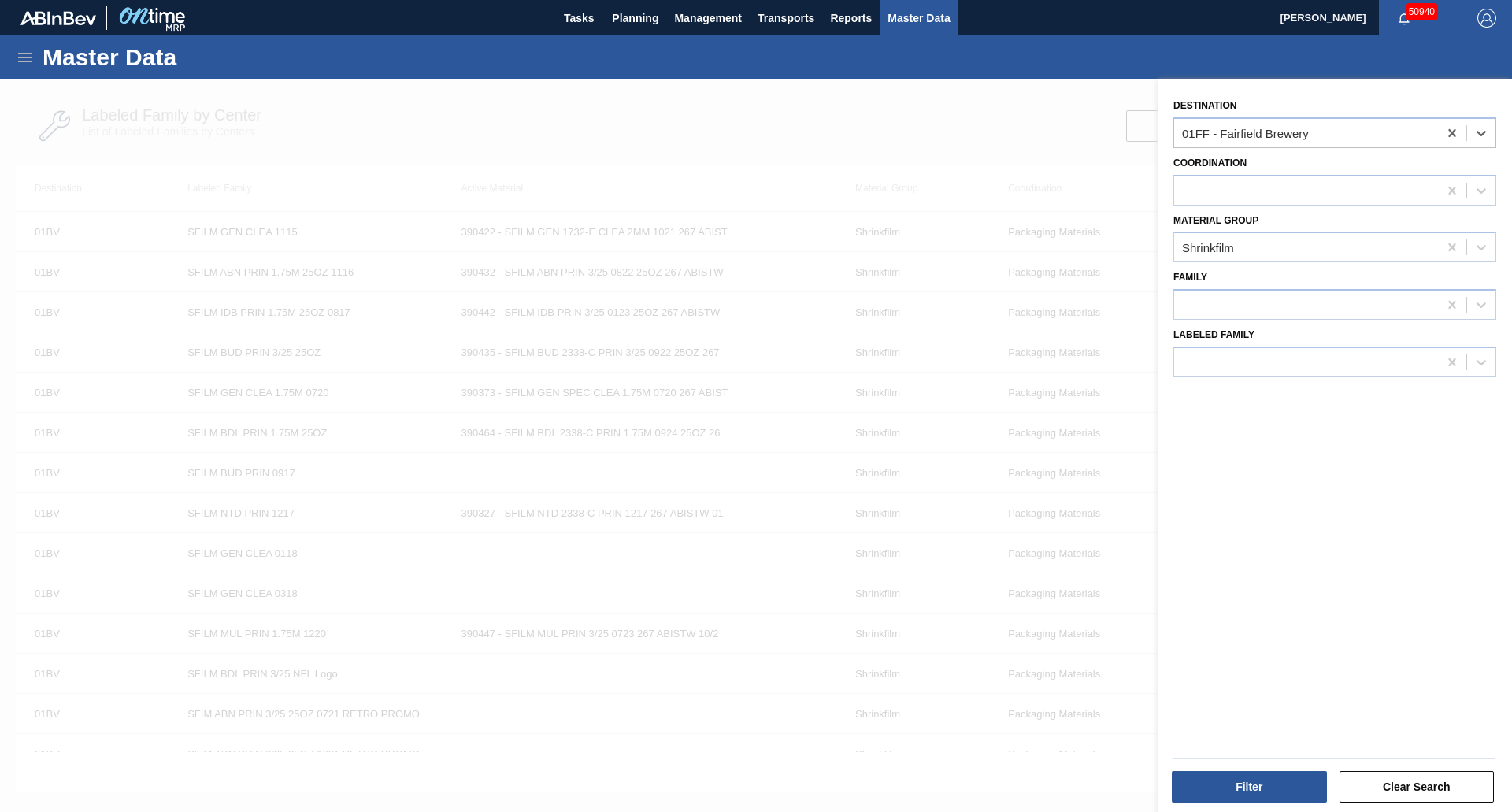
click at [1216, 760] on div at bounding box center [1334, 758] width 335 height 13
click at [1216, 777] on button "Filter" at bounding box center [1249, 787] width 155 height 32
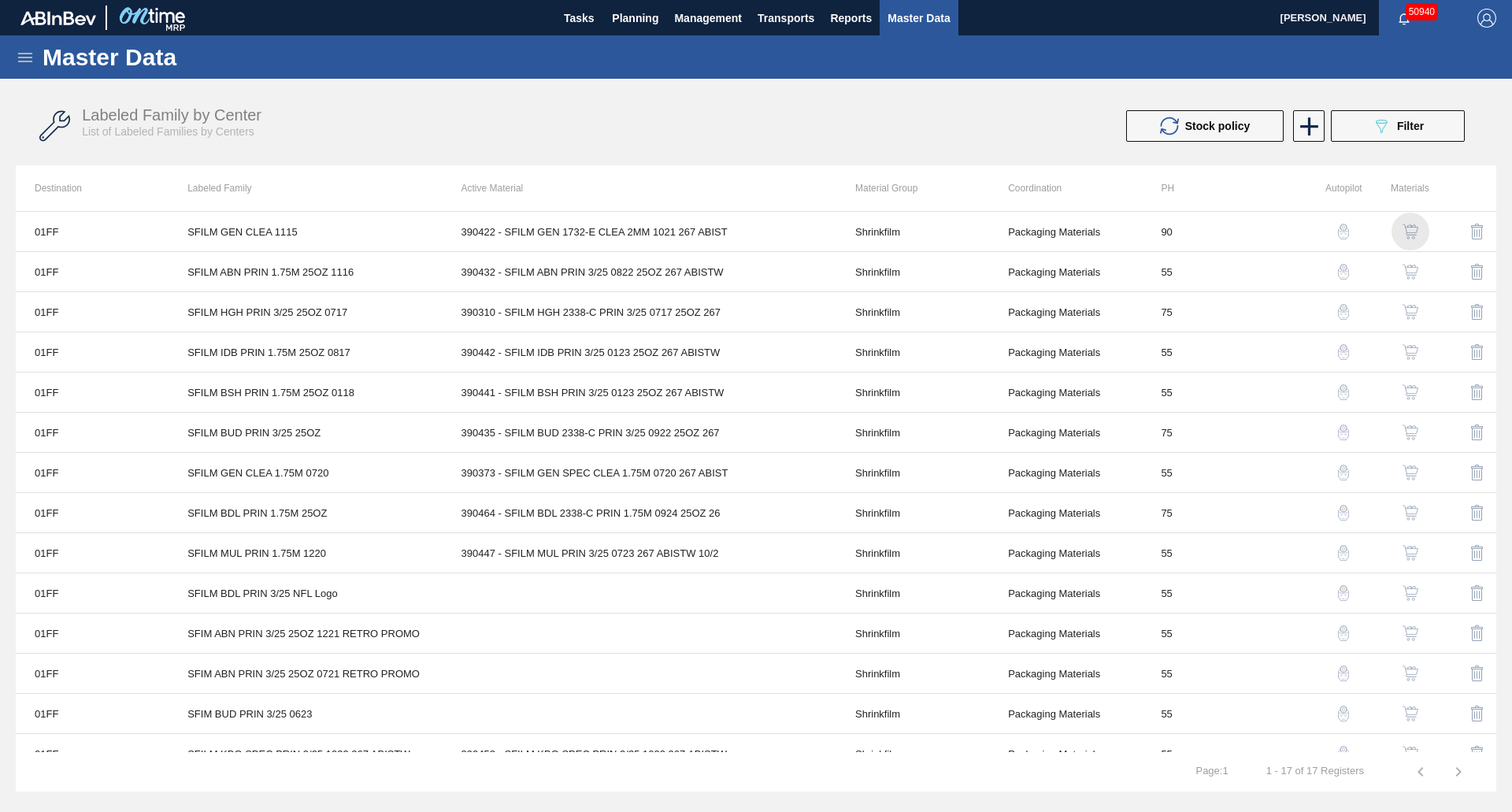
click at [1408, 228] on img "button" at bounding box center [1410, 231] width 16 height 16
click at [1401, 476] on div "button" at bounding box center [1411, 472] width 19 height 16
click at [900, 41] on div "Master Data" at bounding box center [756, 57] width 1512 height 43
click at [908, 31] on button "Master Data" at bounding box center [918, 18] width 78 height 36
click at [28, 58] on icon at bounding box center [25, 57] width 19 height 19
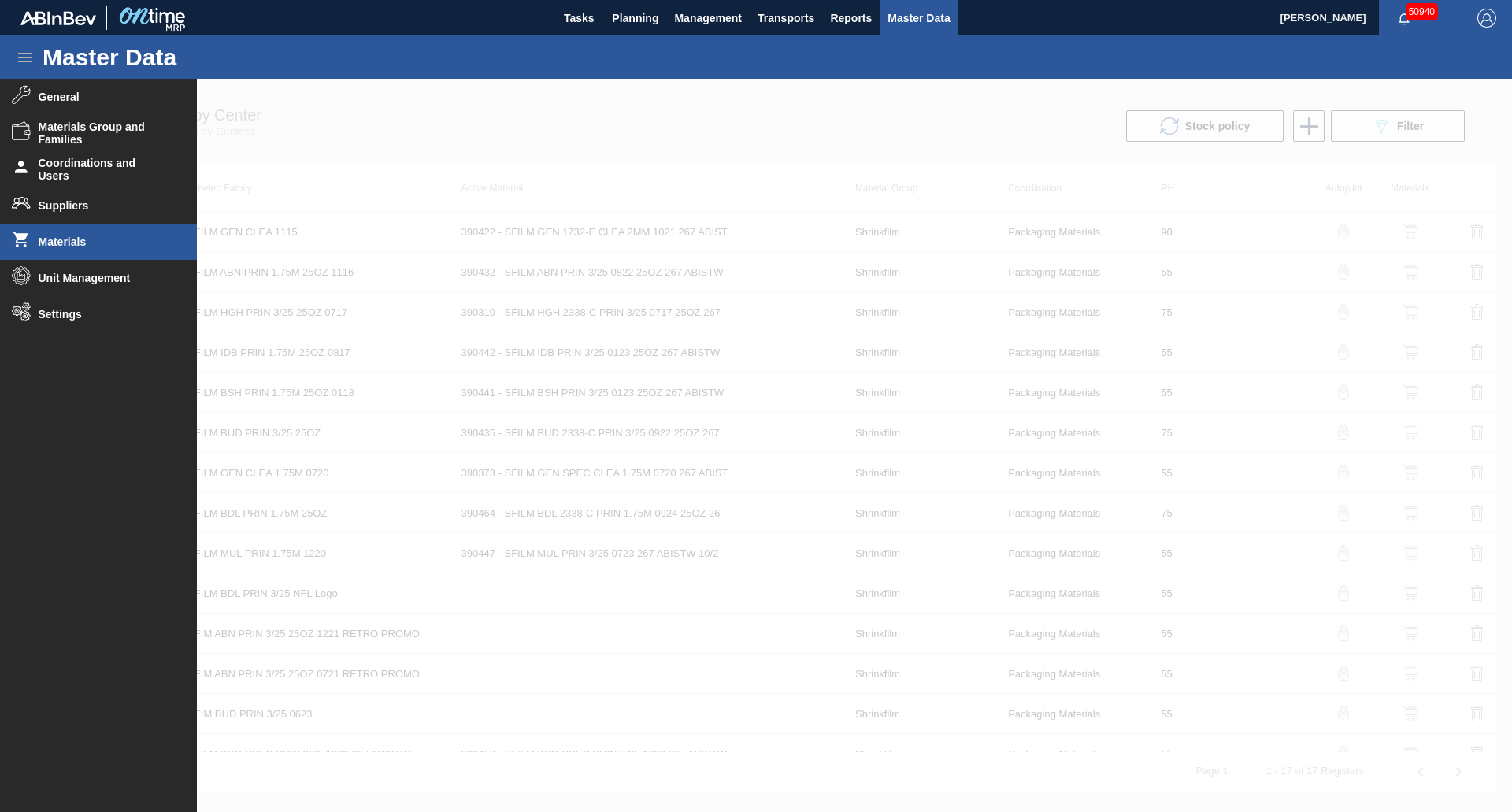
click at [80, 250] on li "Materials" at bounding box center [98, 242] width 196 height 37
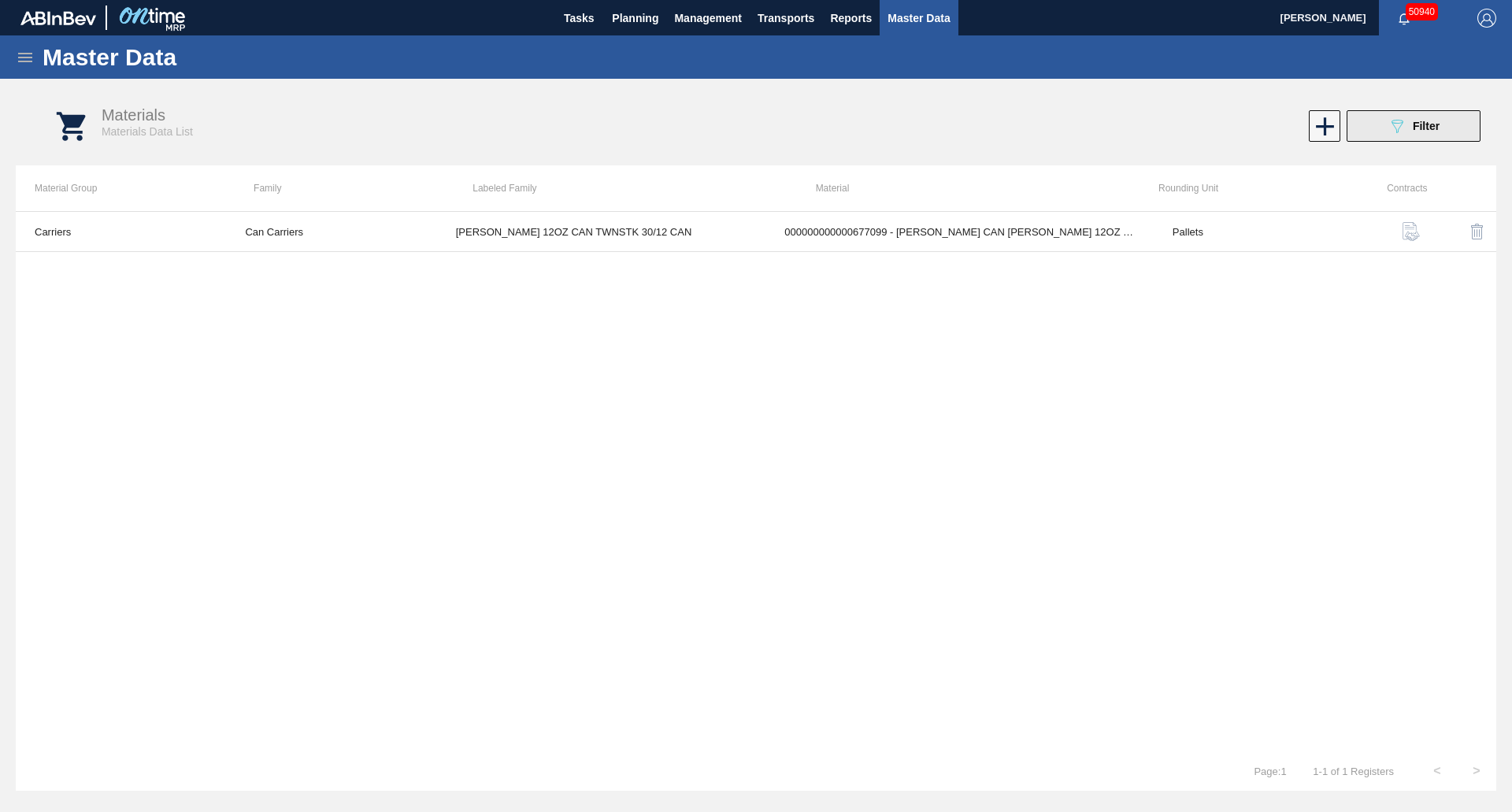
click at [1396, 119] on icon "089F7B8B-B2A5-4AFE-B5C0-19BA573D28AC" at bounding box center [1396, 126] width 19 height 19
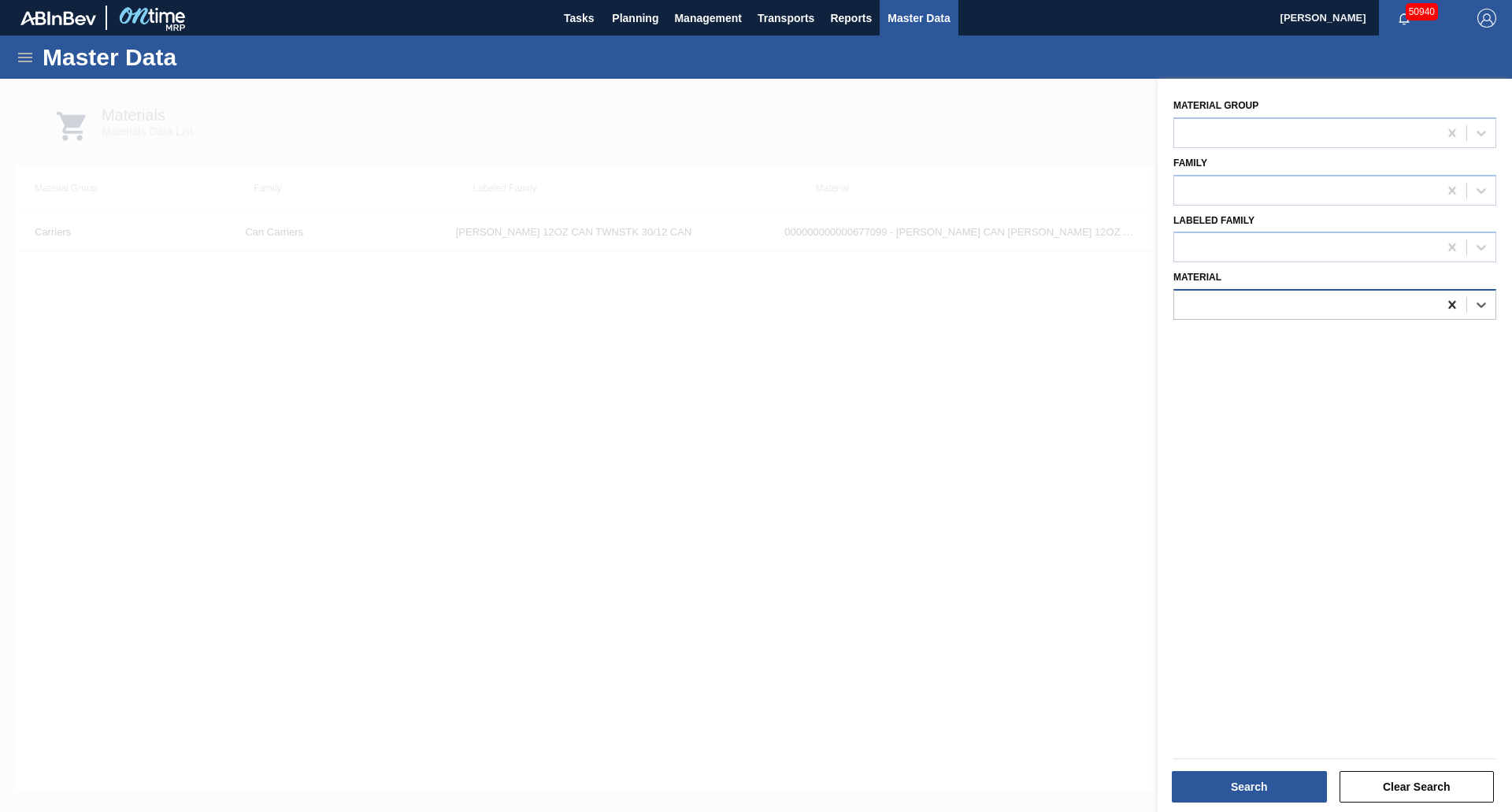
click at [1453, 304] on icon at bounding box center [1452, 304] width 16 height 16
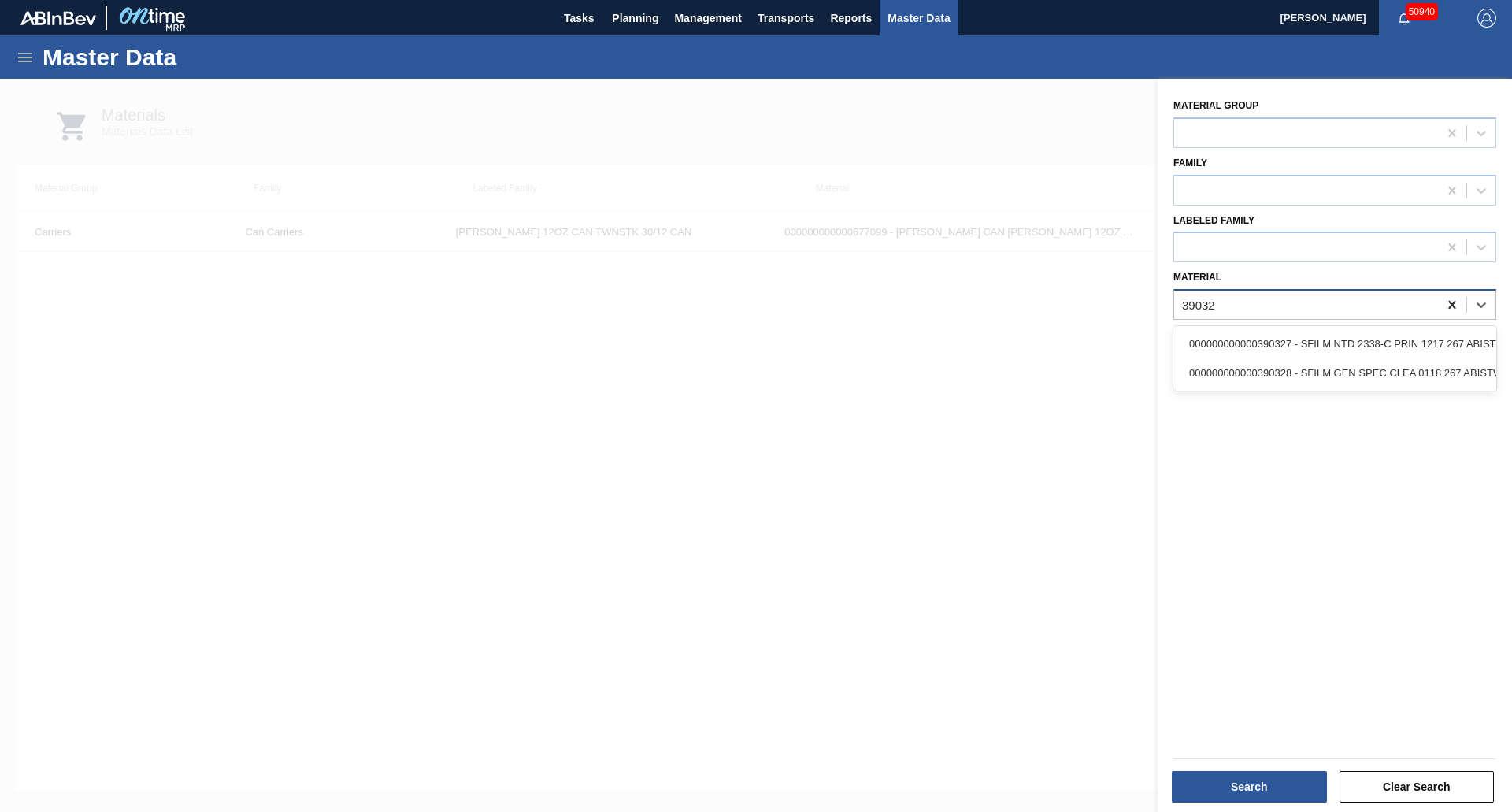
type input "390328"
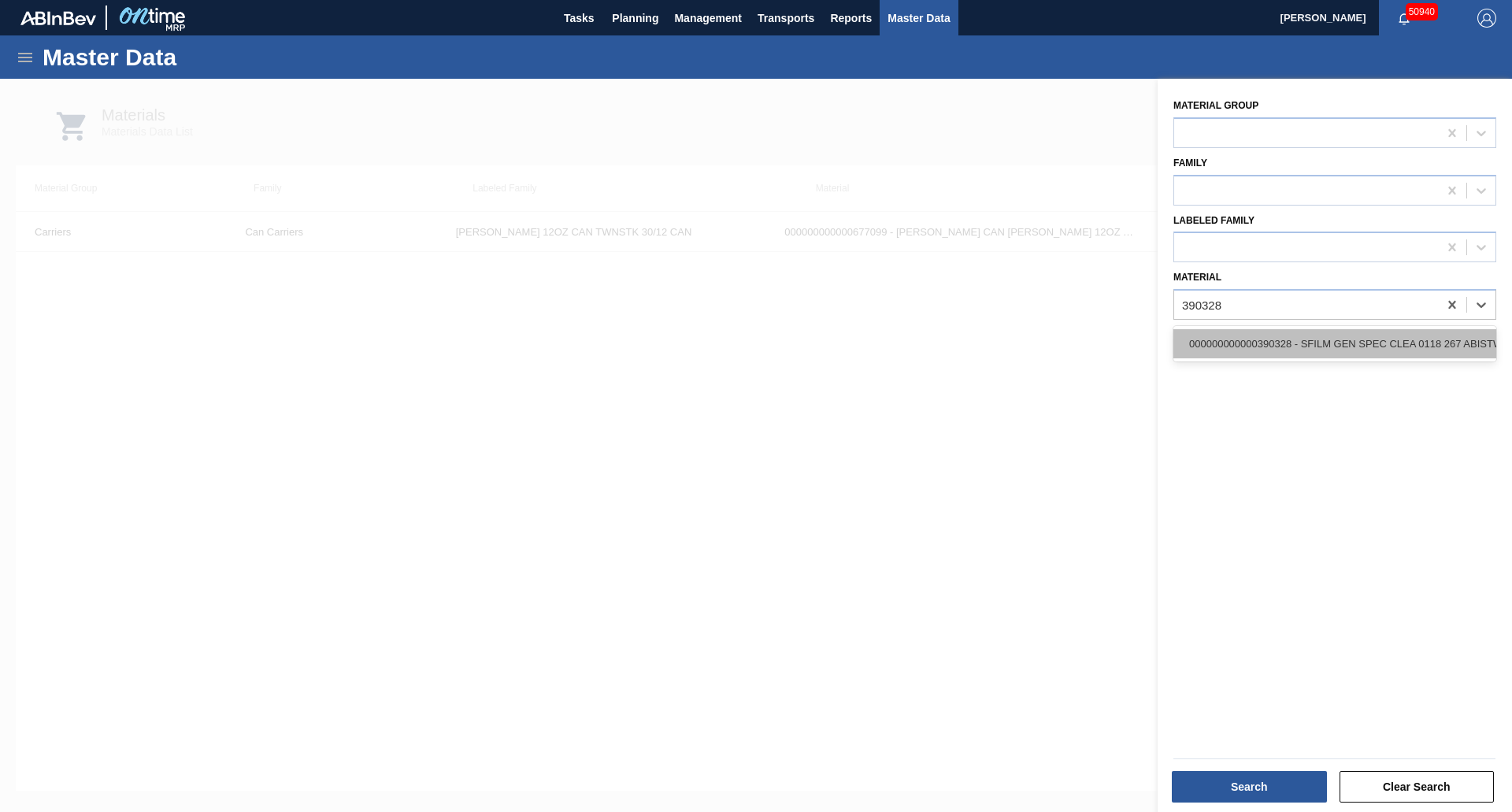
click at [1398, 333] on div "000000000000390328 - SFILM GEN SPEC CLEA 0118 267 ABISTW 02/1" at bounding box center [1334, 343] width 323 height 29
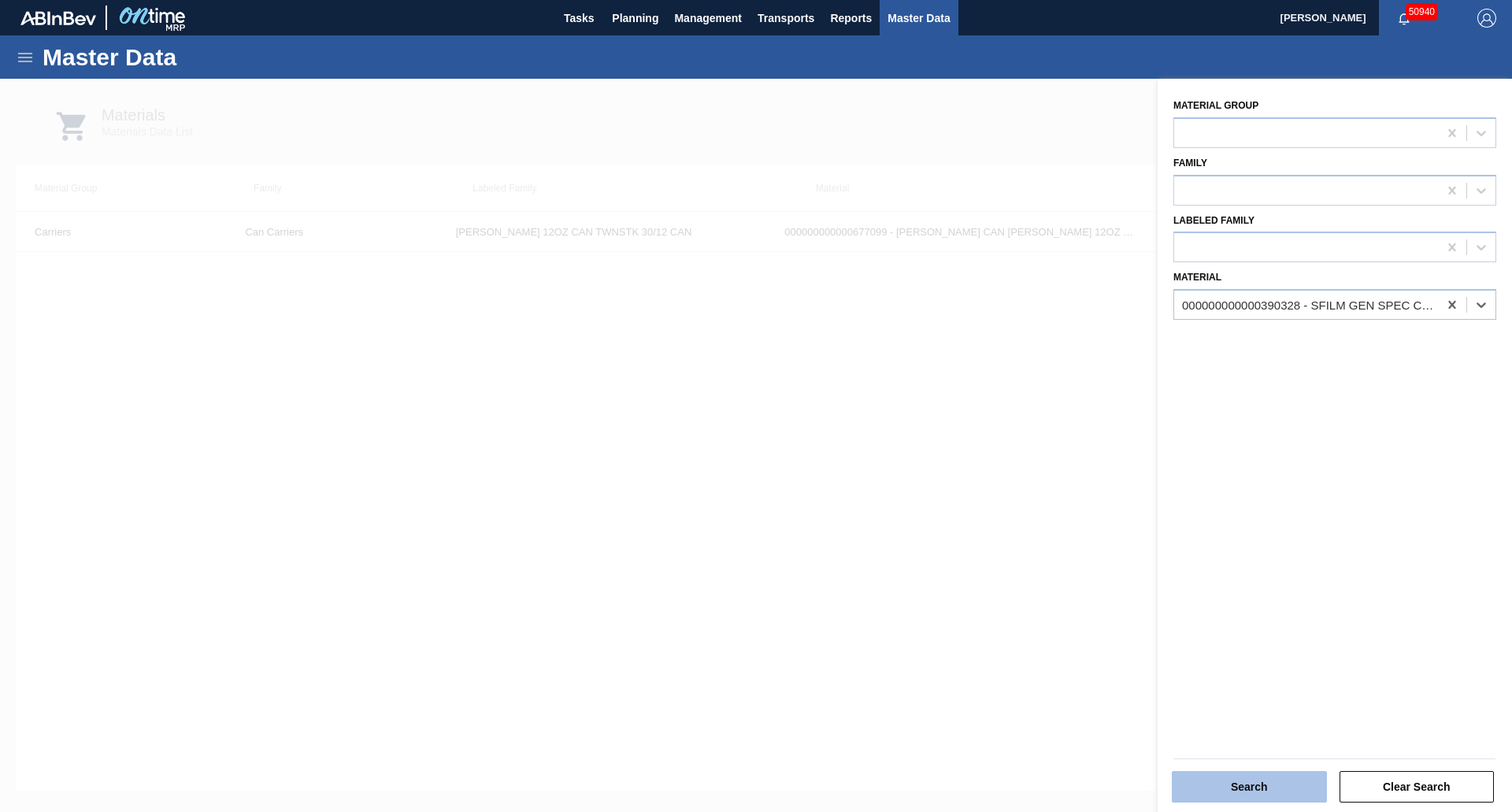
click at [1265, 790] on button "Search" at bounding box center [1249, 787] width 155 height 32
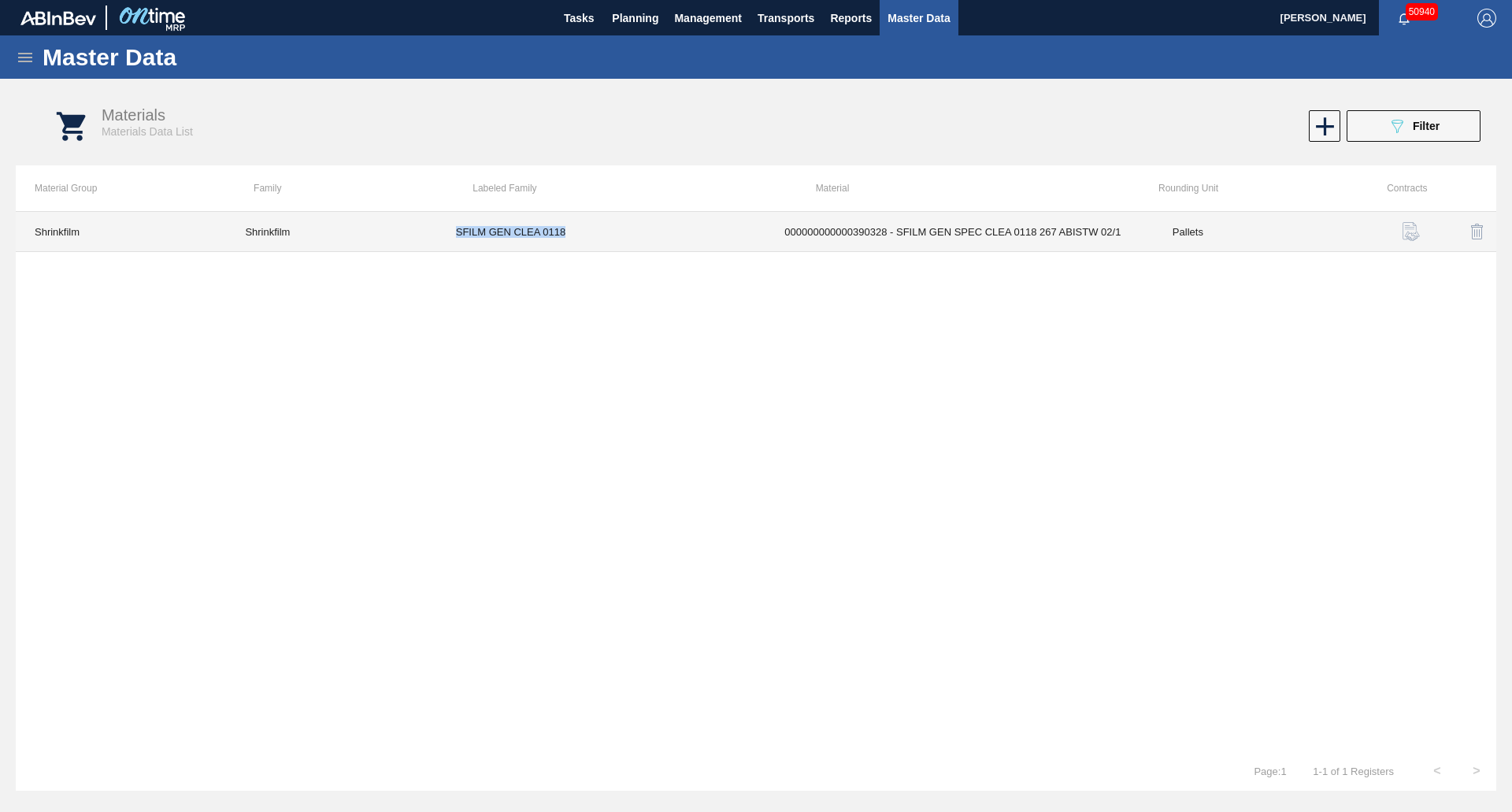
drag, startPoint x: 600, startPoint y: 236, endPoint x: 455, endPoint y: 232, distance: 145.1
click at [455, 232] on td "SFILM GEN CLEA 0118" at bounding box center [601, 231] width 329 height 40
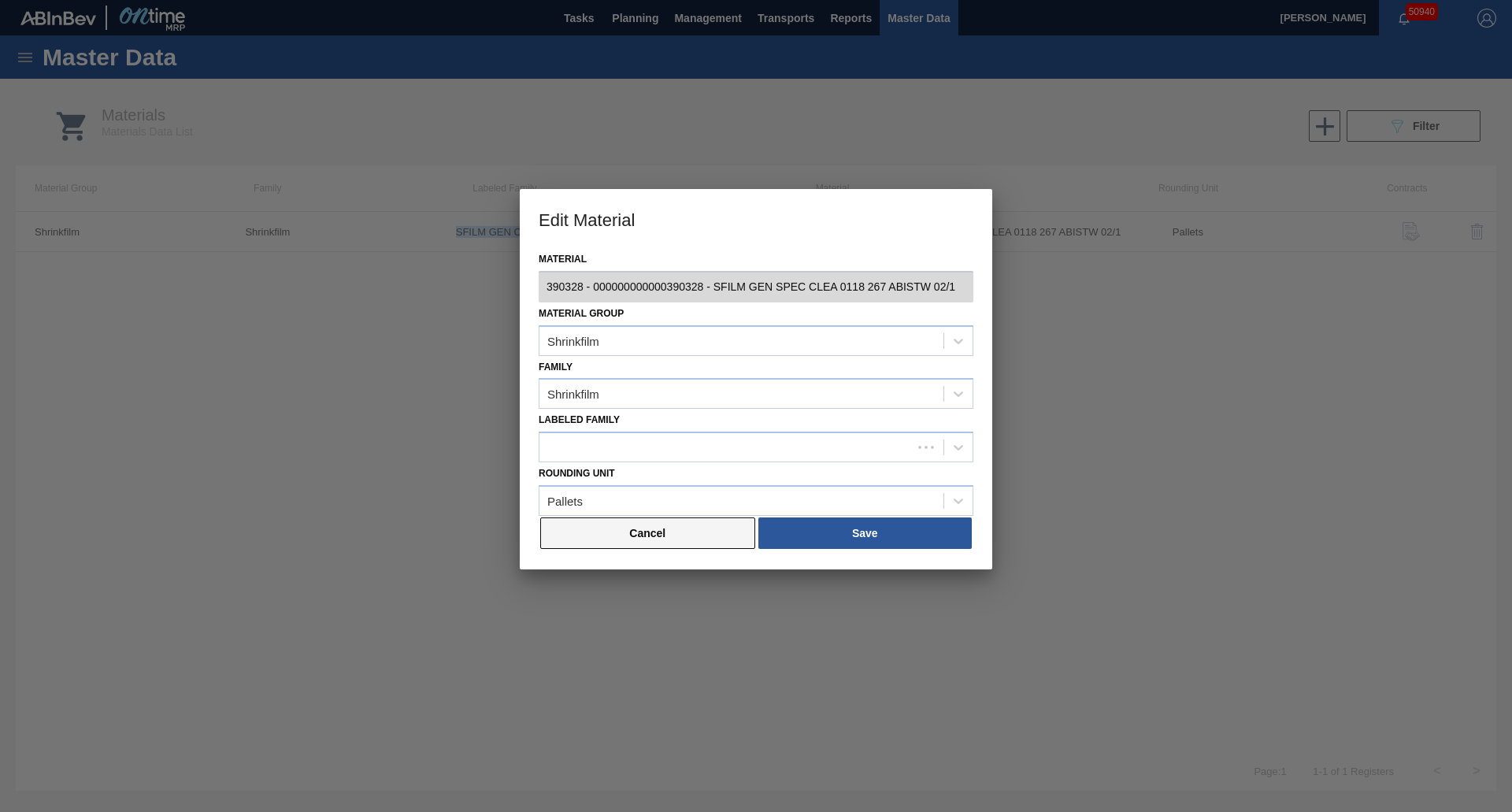
click at [675, 517] on button "Cancel" at bounding box center [647, 533] width 215 height 32
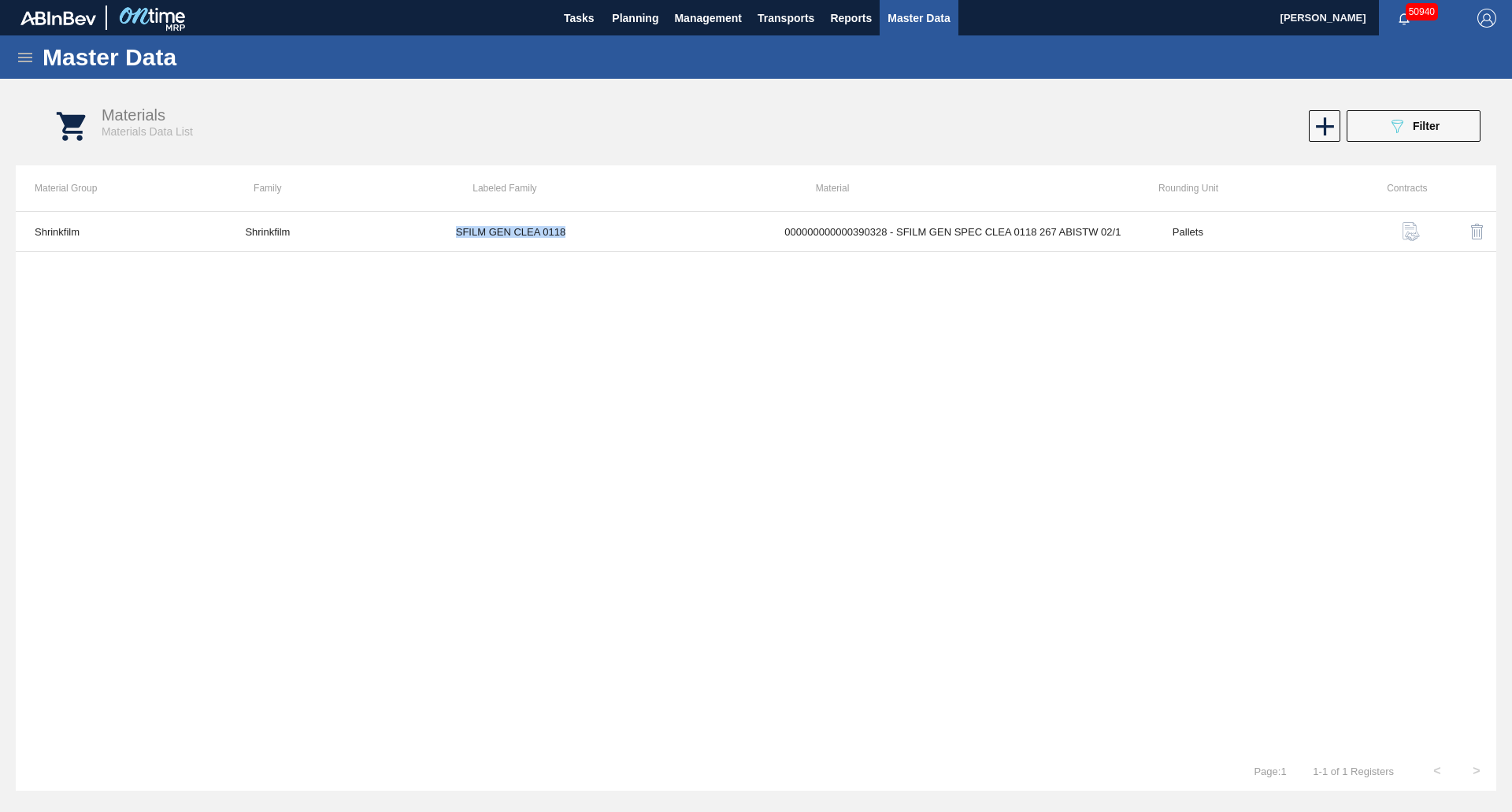
click at [32, 59] on icon at bounding box center [25, 57] width 19 height 19
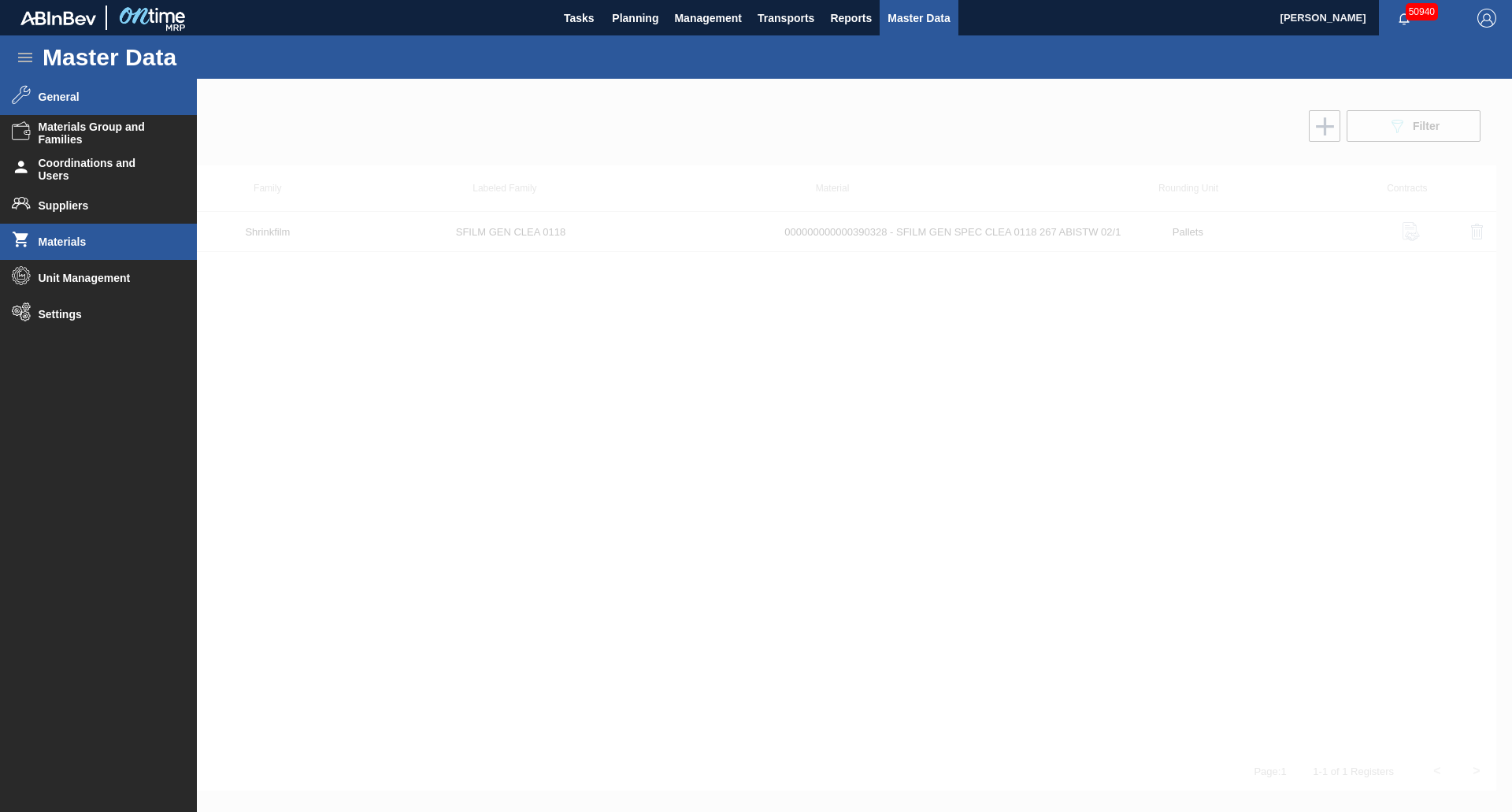
click at [55, 90] on li "General" at bounding box center [98, 97] width 196 height 37
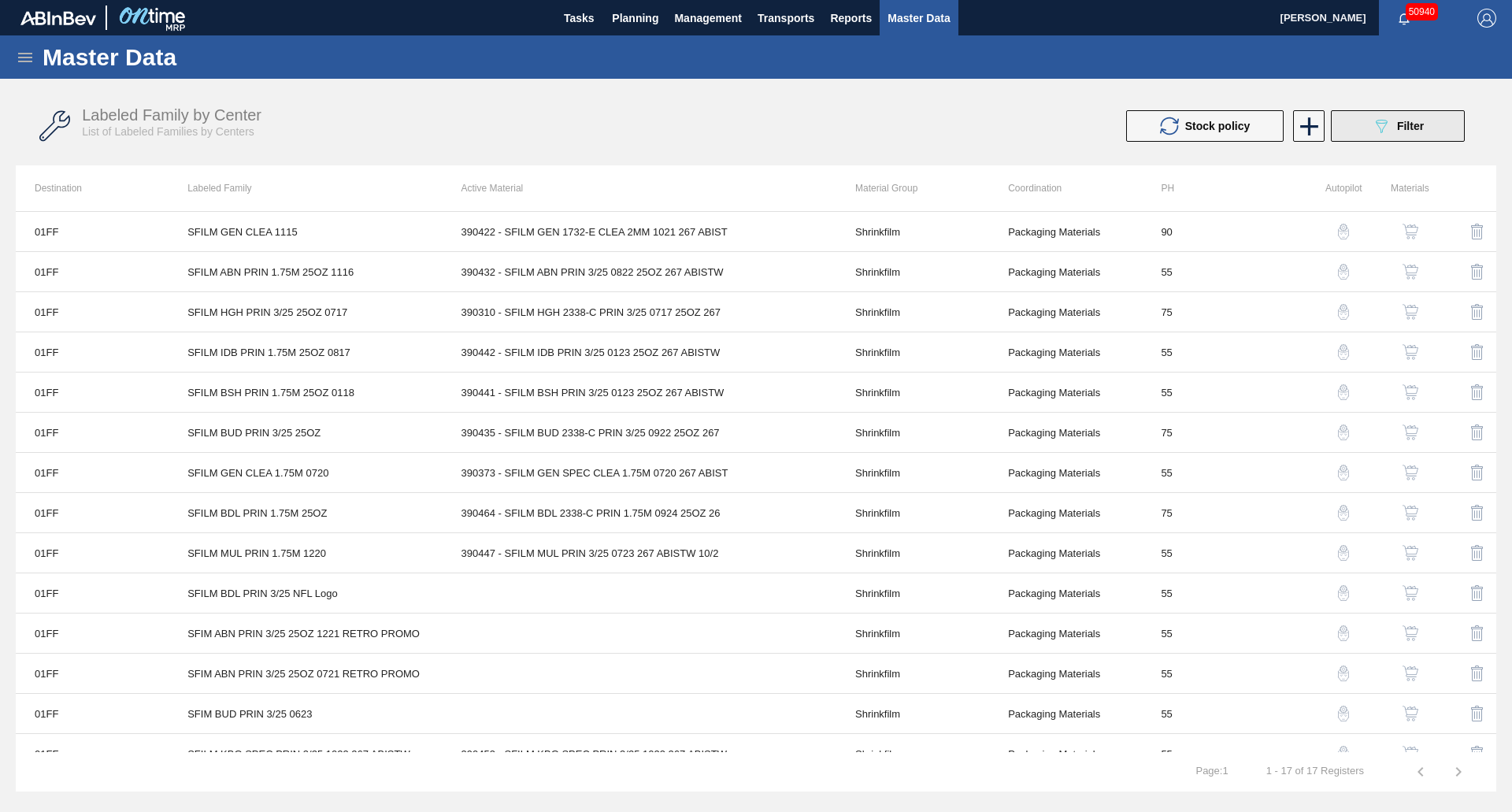
click at [1387, 138] on button "089F7B8B-B2A5-4AFE-B5C0-19BA573D28AC Filter" at bounding box center [1397, 126] width 133 height 32
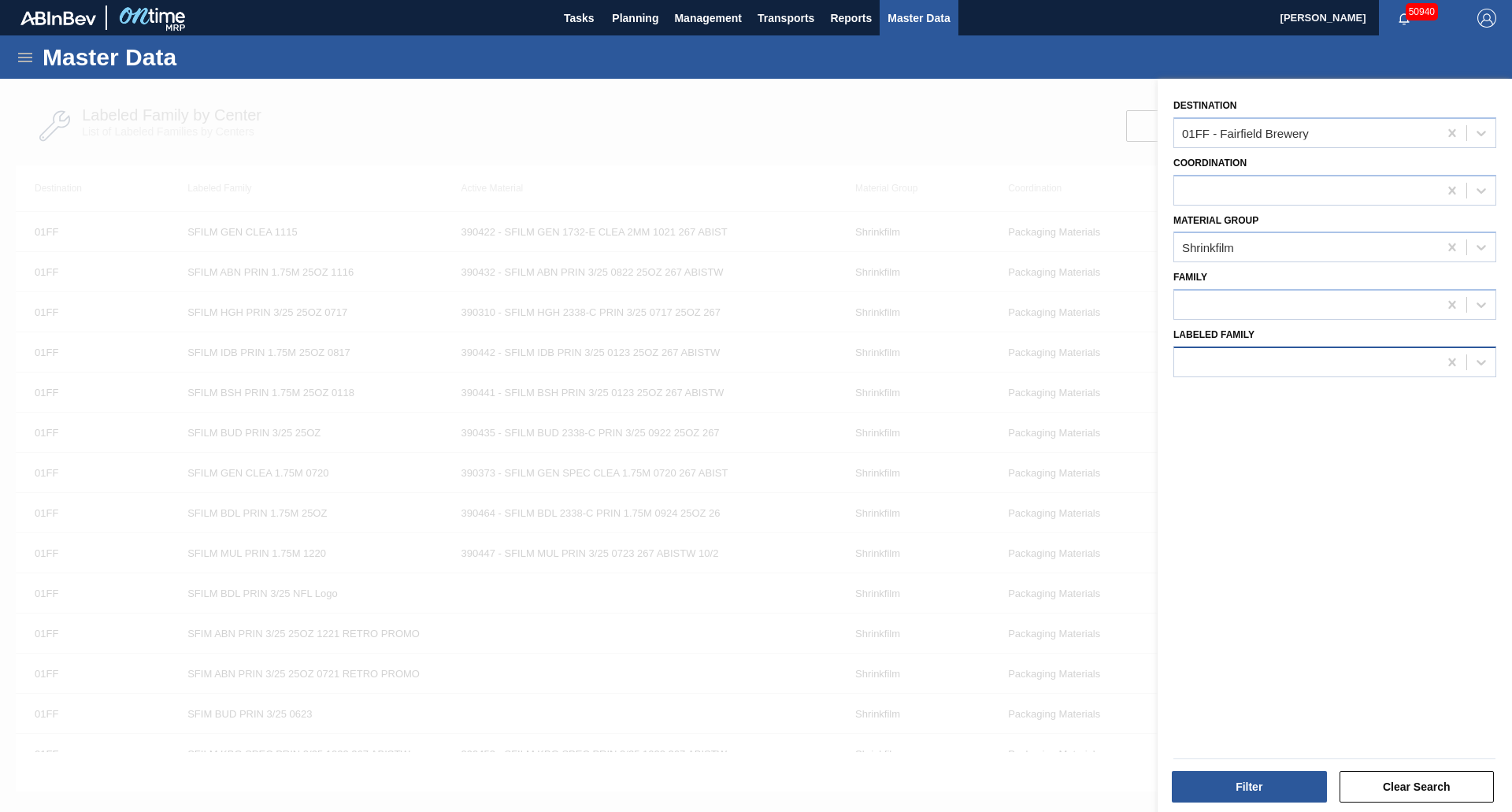
click at [1234, 364] on div at bounding box center [1305, 362] width 264 height 23
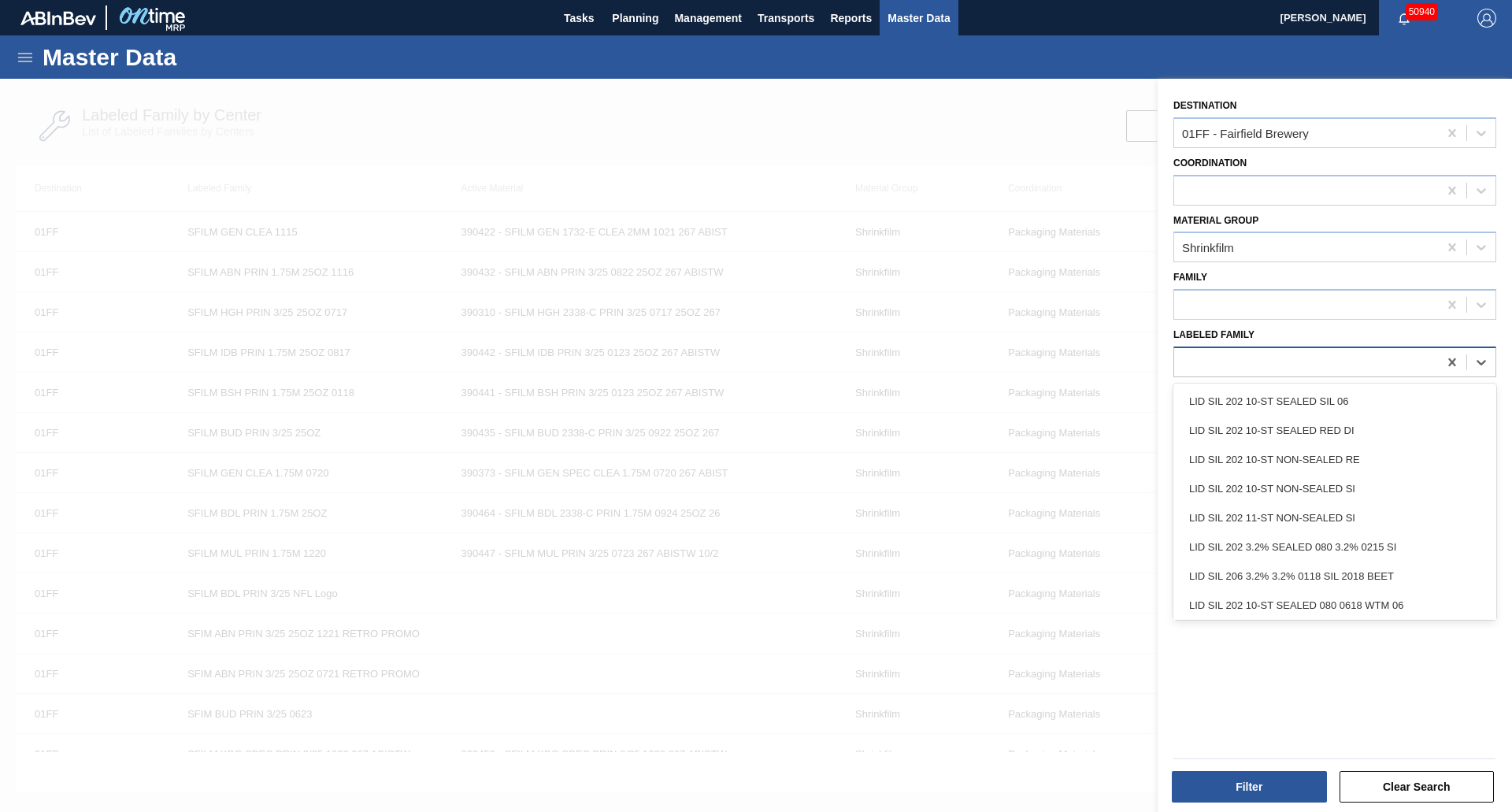
paste Family "SFILM GEN CLEA 0118"
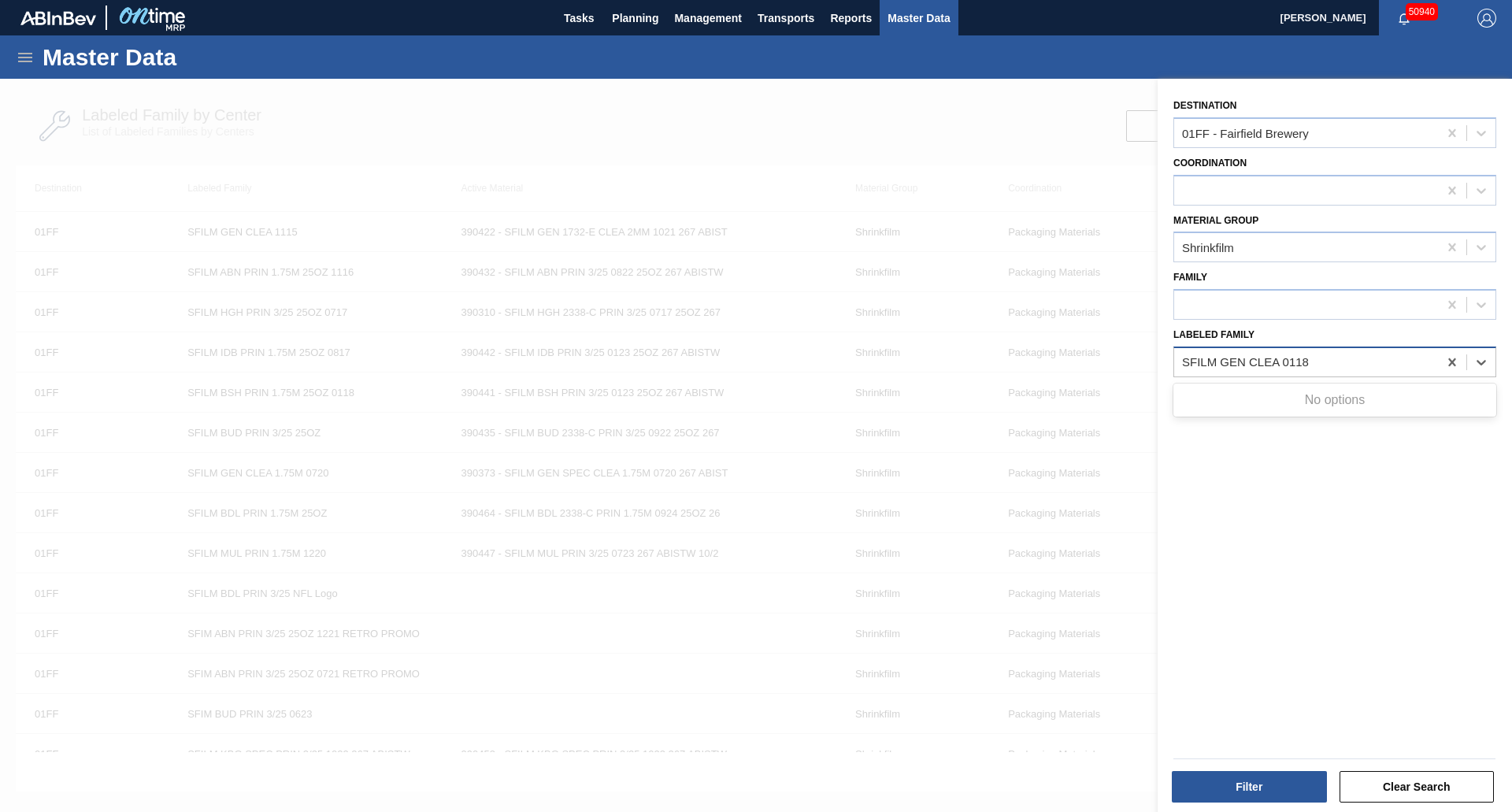
click at [1186, 362] on Family "SFILM GEN CLEA 0118" at bounding box center [1246, 362] width 128 height 13
type Family "SFILM GEN CLEA 0118"
click at [1449, 133] on icon at bounding box center [1452, 133] width 8 height 8
click at [1182, 365] on Family "Labeled Family" at bounding box center [1183, 362] width 2 height 13
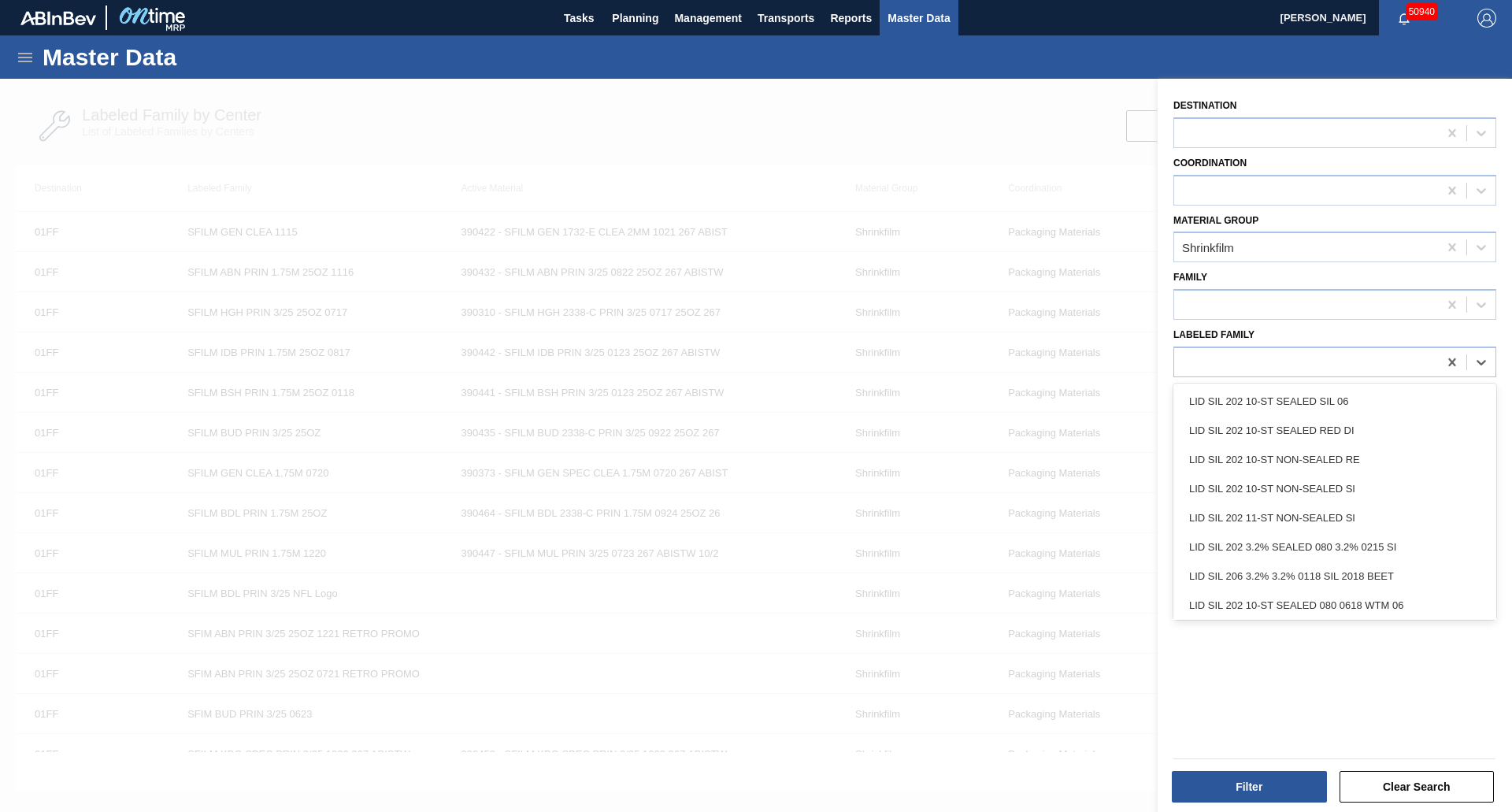
paste Family "SFILM GEN CLEA 0118"
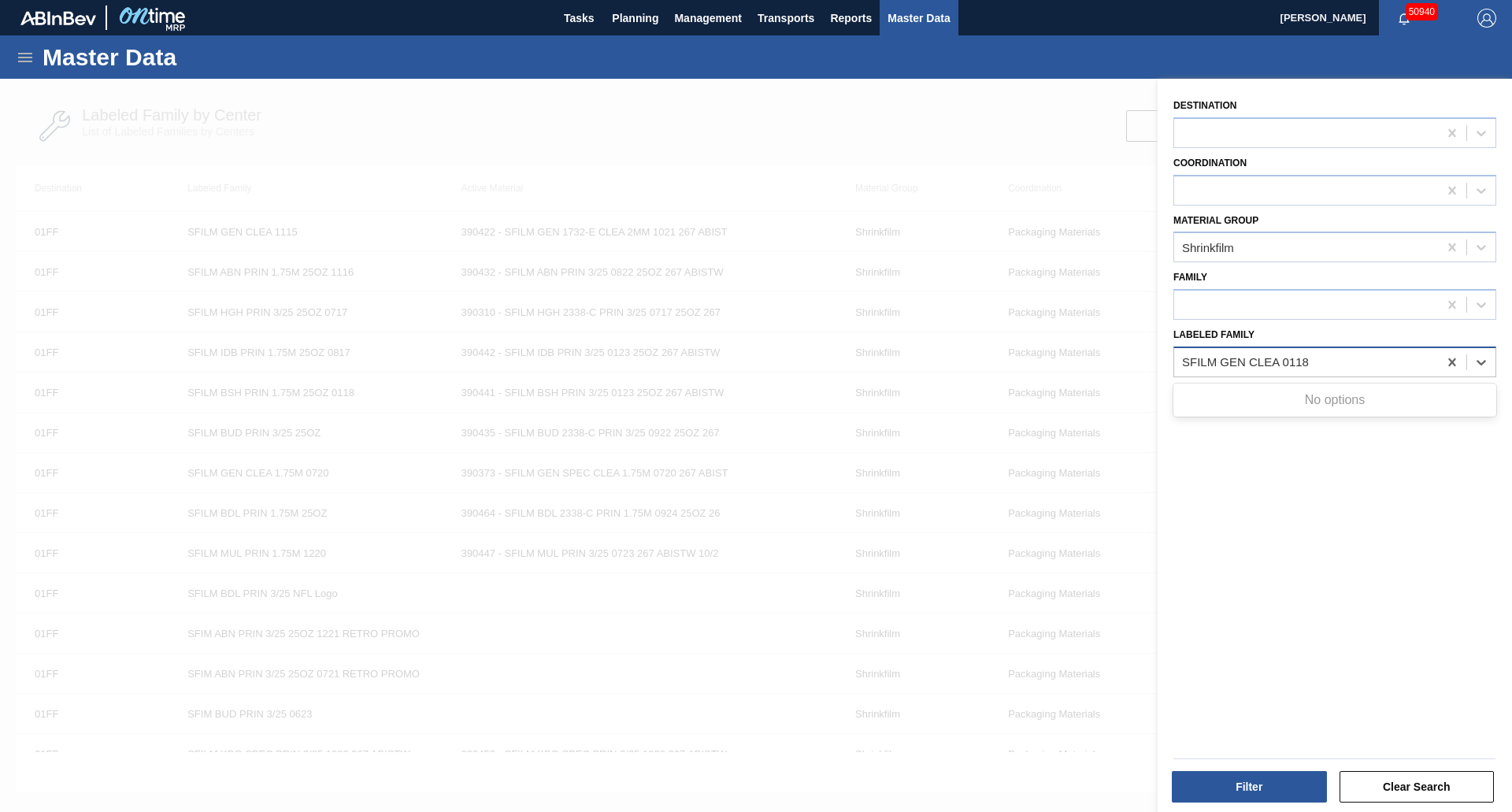
click at [1182, 362] on Family "SFILM GEN CLEA 0118" at bounding box center [1246, 362] width 128 height 13
type Family "SFILM GEN CLEA 0118"
click at [1272, 777] on button "Filter" at bounding box center [1249, 787] width 155 height 32
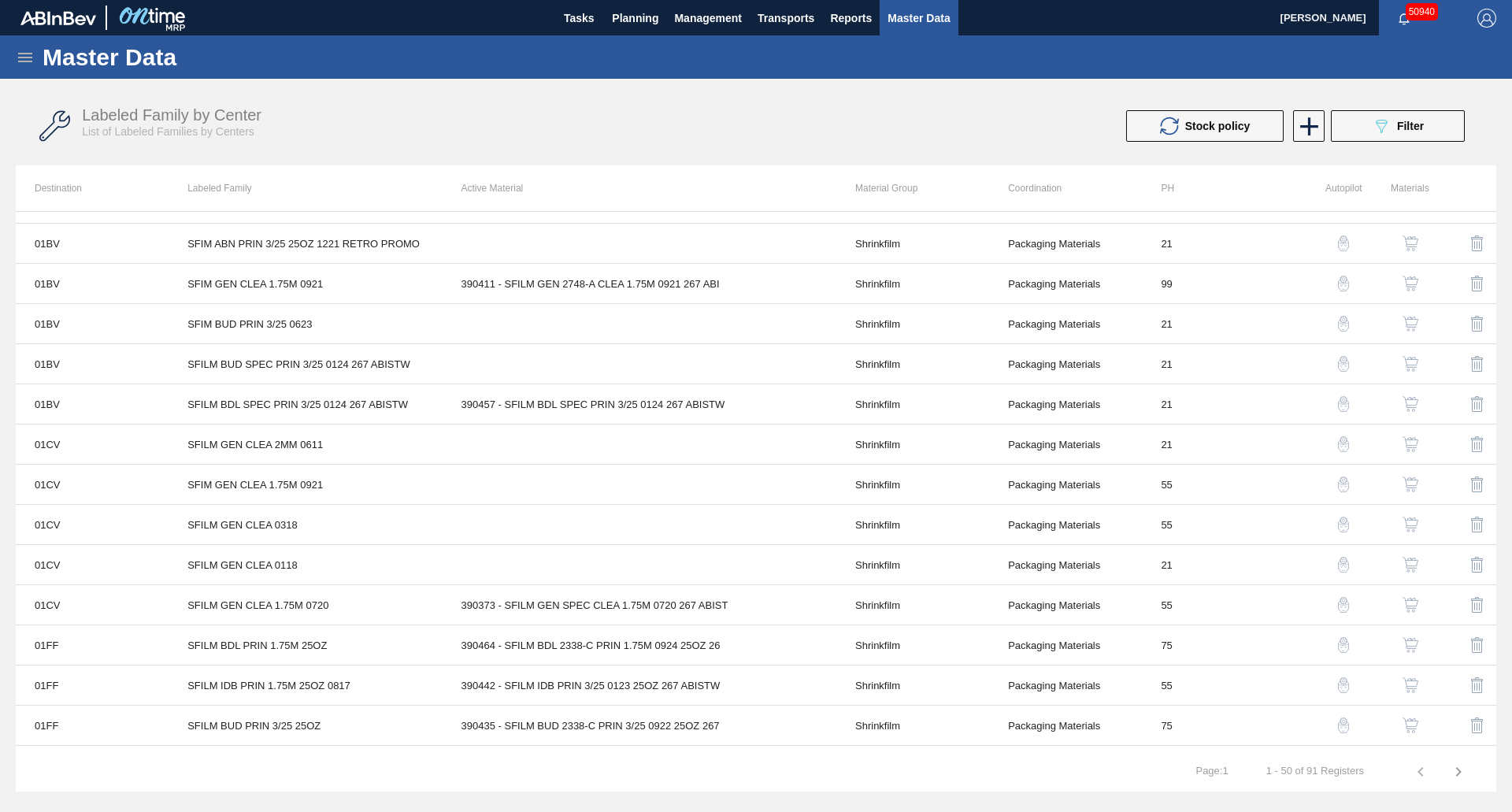
scroll to position [286, 0]
